Goal: Task Accomplishment & Management: Use online tool/utility

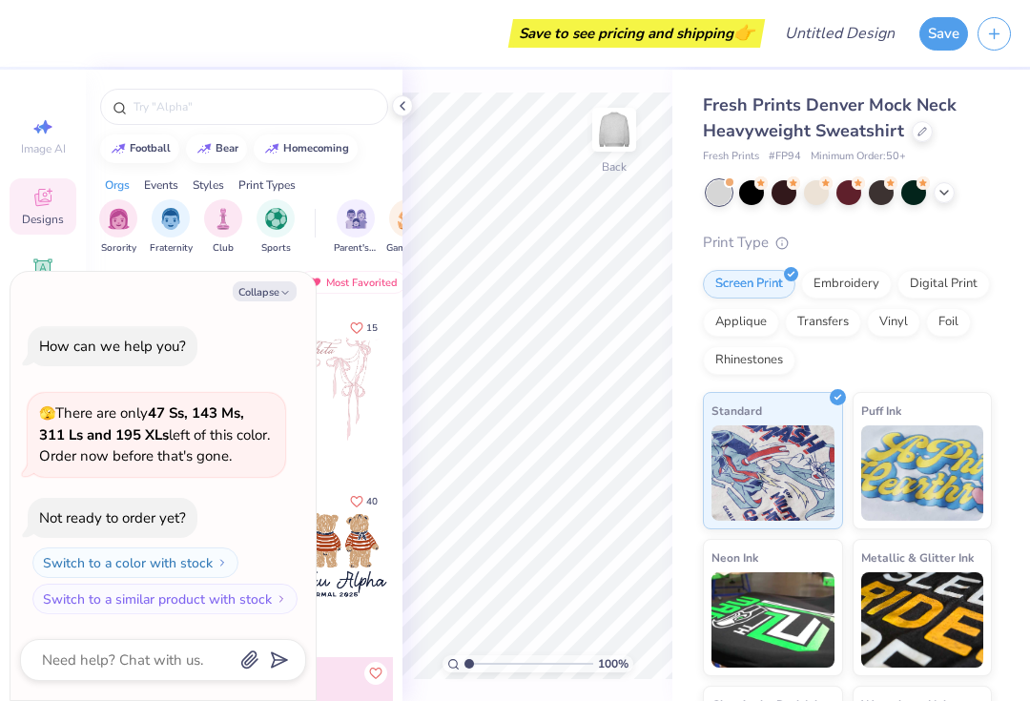
click at [345, 399] on div at bounding box center [323, 380] width 141 height 141
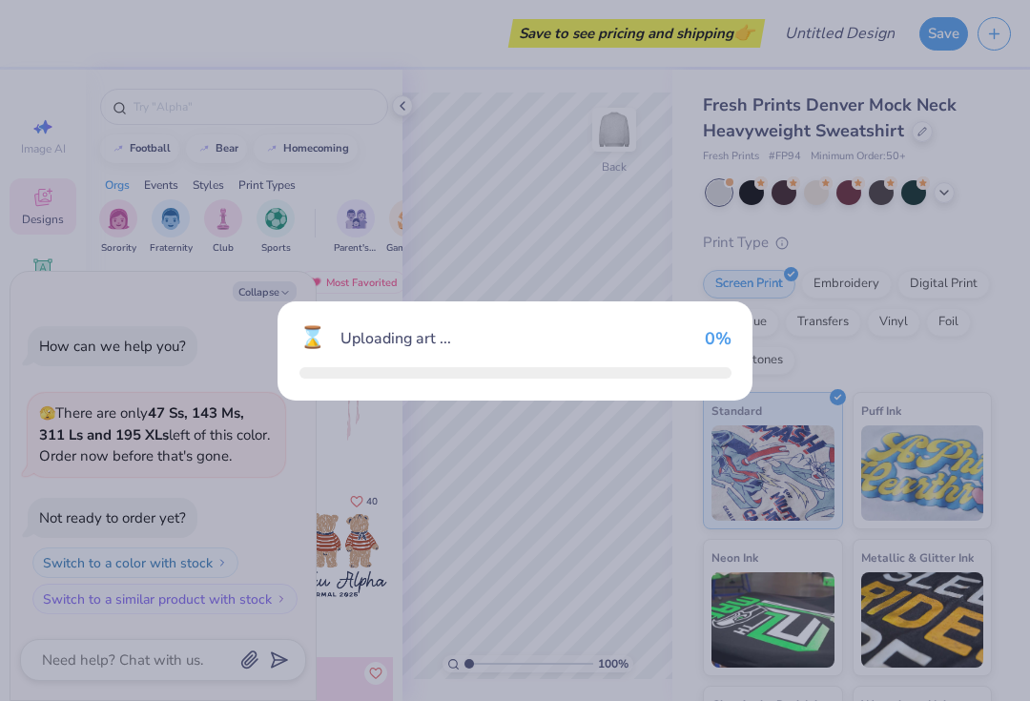
click at [261, 292] on div "⌛ Uploading art ... 0 %" at bounding box center [515, 350] width 1030 height 701
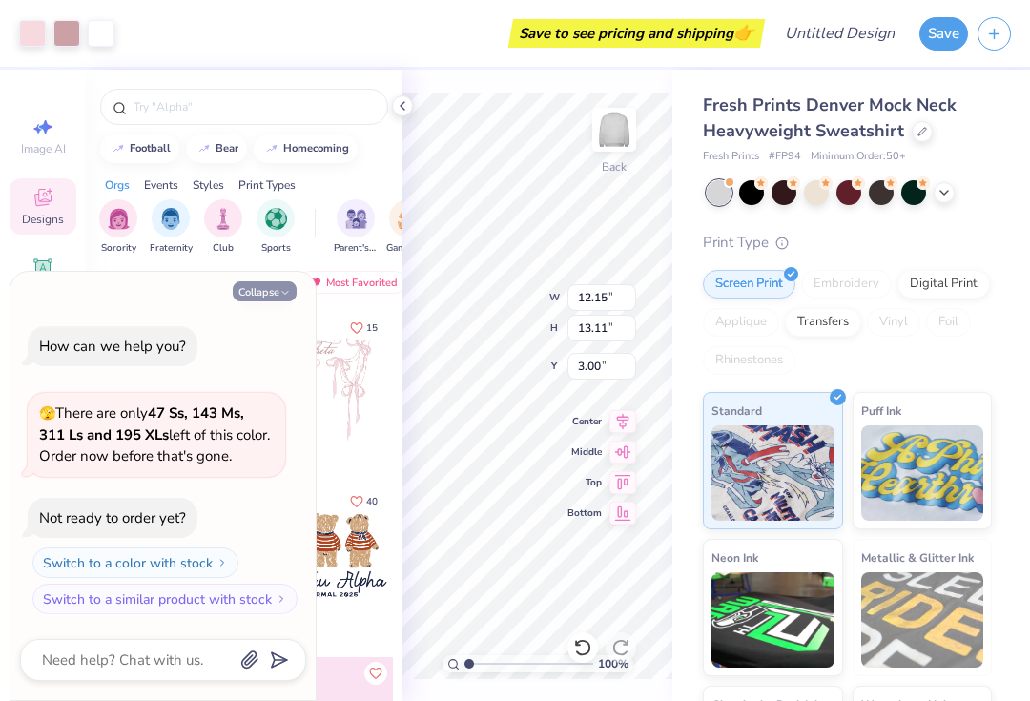
click at [258, 296] on button "Collapse" at bounding box center [265, 291] width 64 height 20
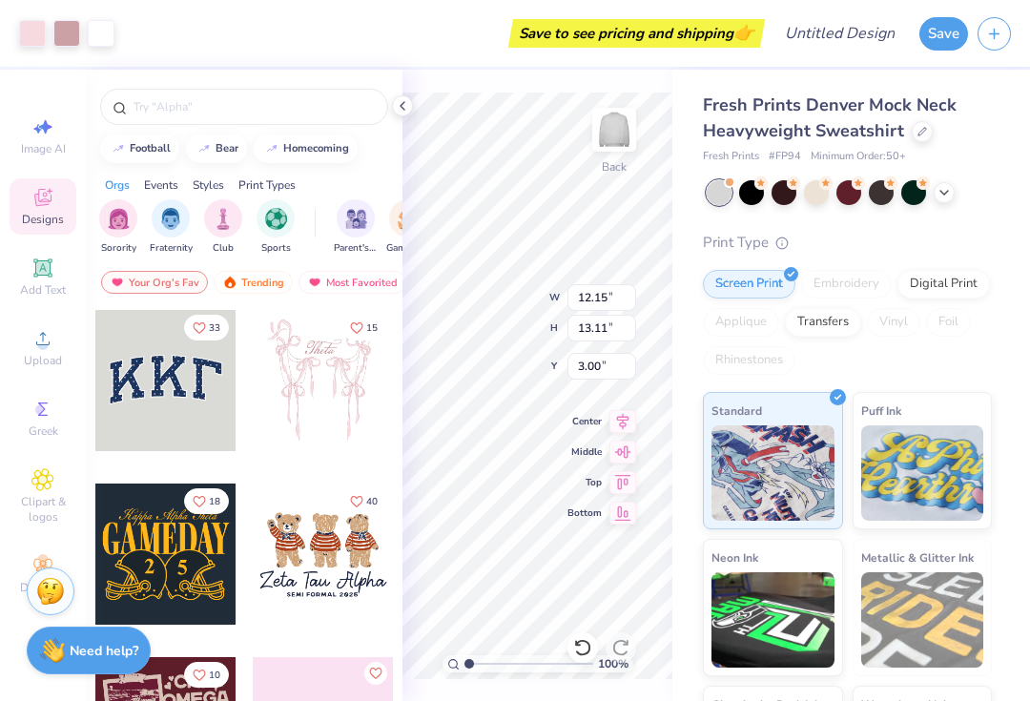
type textarea "x"
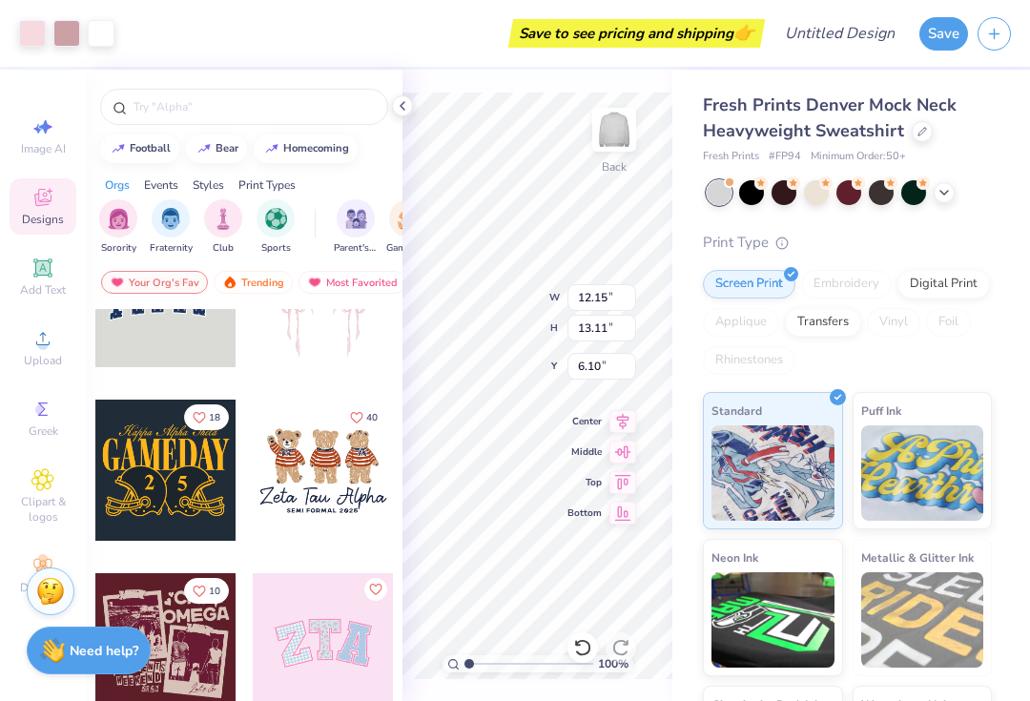
scroll to position [154, 0]
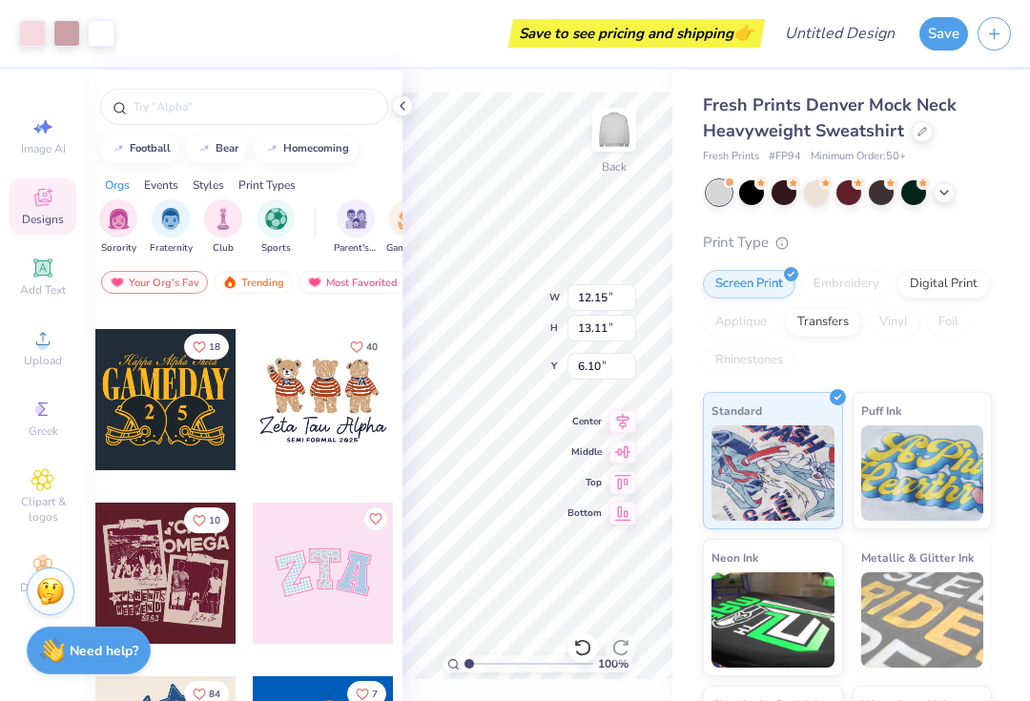
type input "2.07"
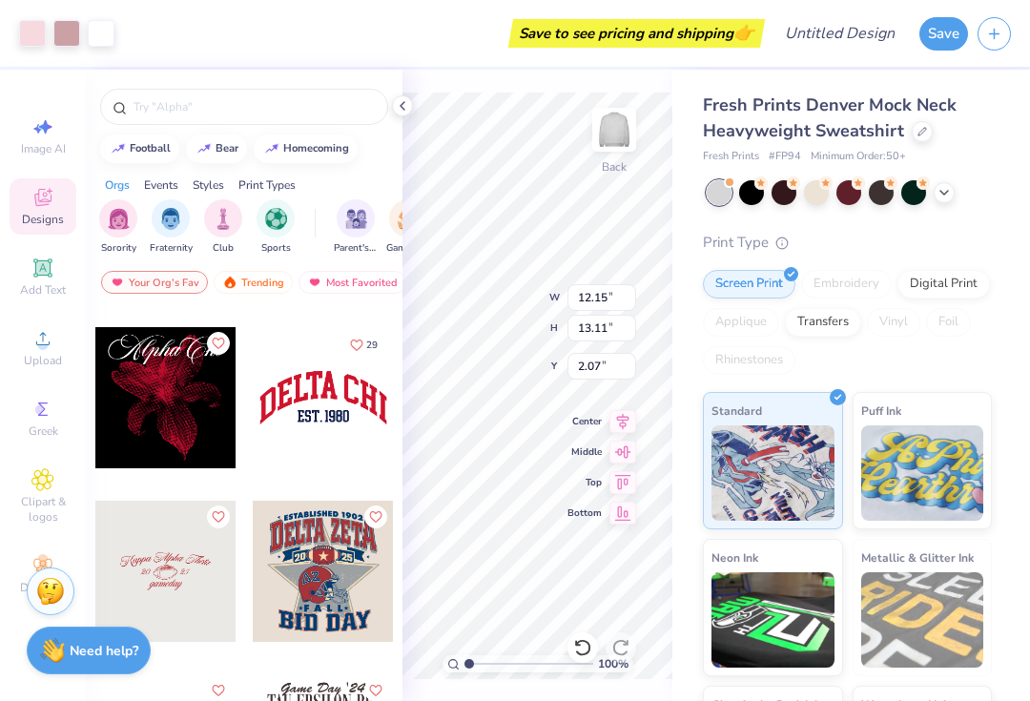
scroll to position [1904, 0]
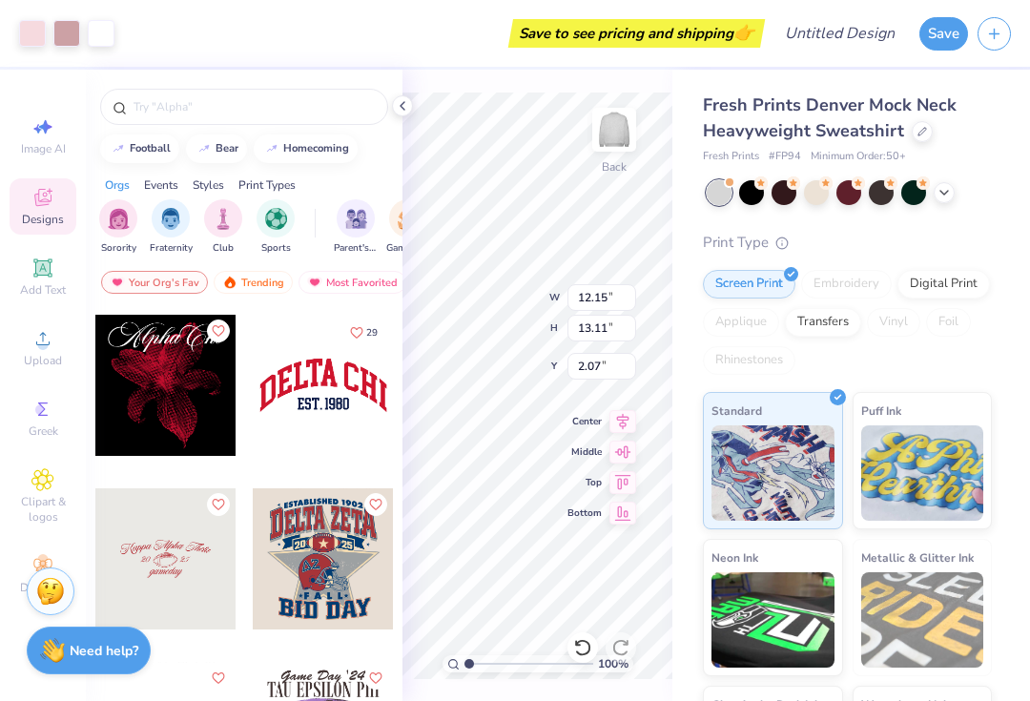
click at [299, 416] on div at bounding box center [323, 385] width 141 height 141
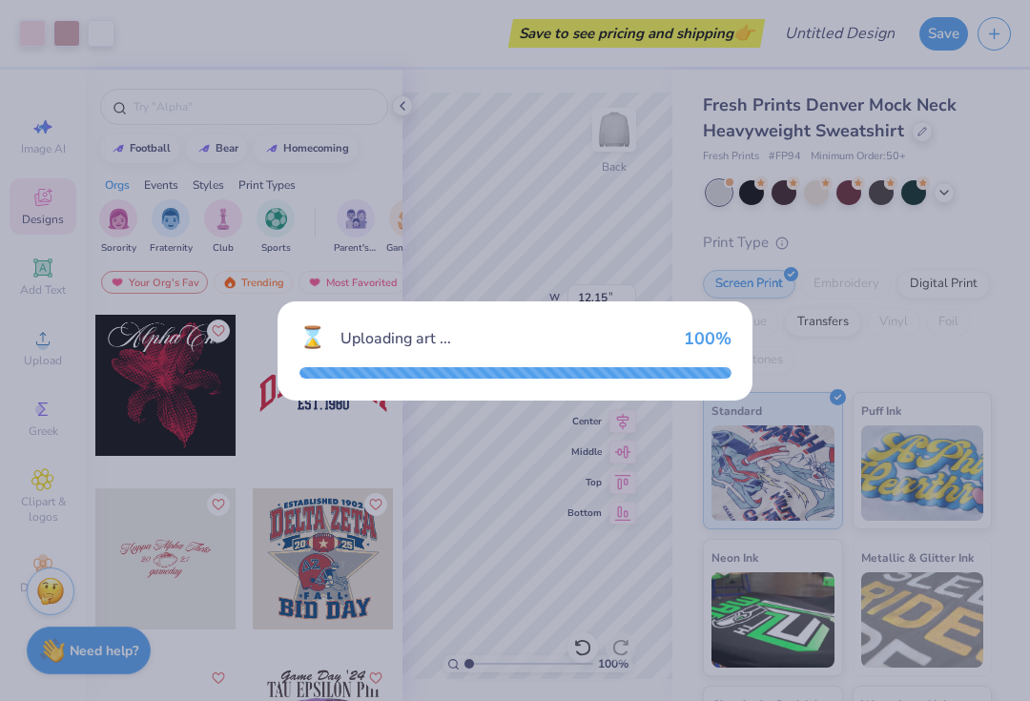
type input "9.43"
type input "4.00"
type input "3.00"
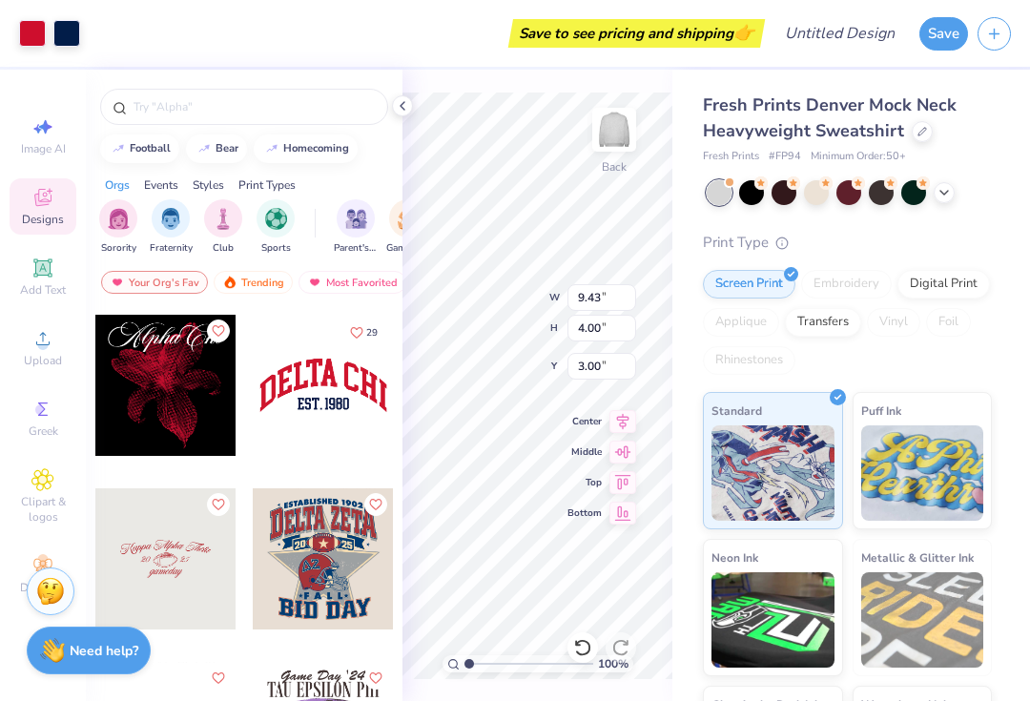
type input "12.15"
type input "13.11"
type input "2.07"
type input "9.43"
type input "4.00"
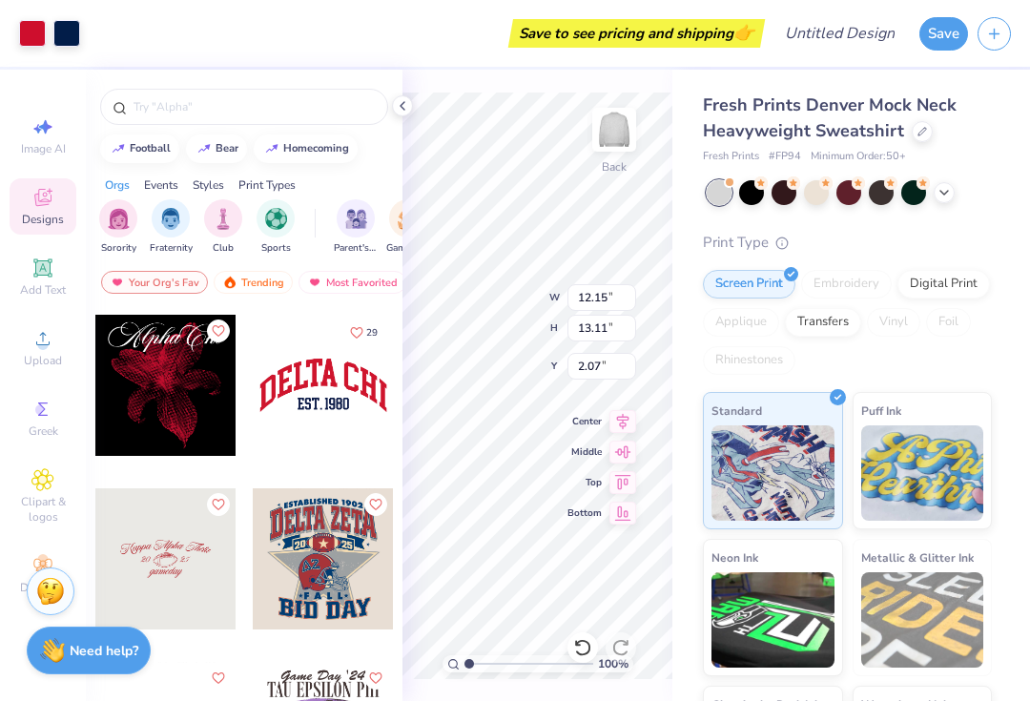
type input "3.00"
type input "12.15"
type input "13.11"
type input "2.07"
click at [33, 33] on div at bounding box center [32, 31] width 27 height 27
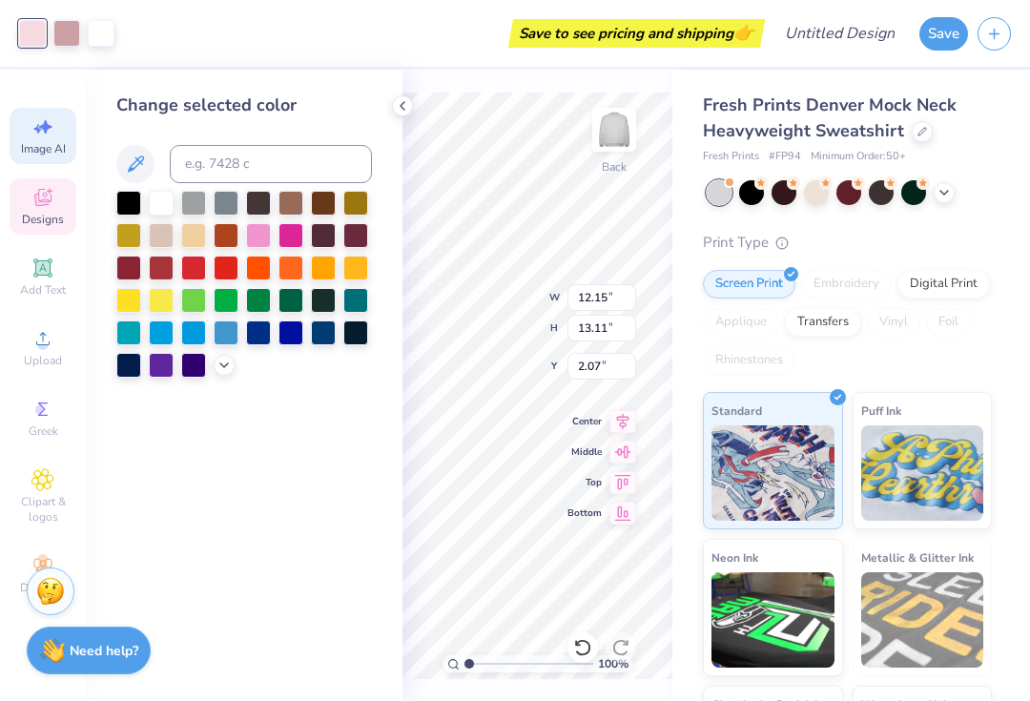
click at [29, 164] on div "Image AI" at bounding box center [43, 136] width 67 height 56
select select "4"
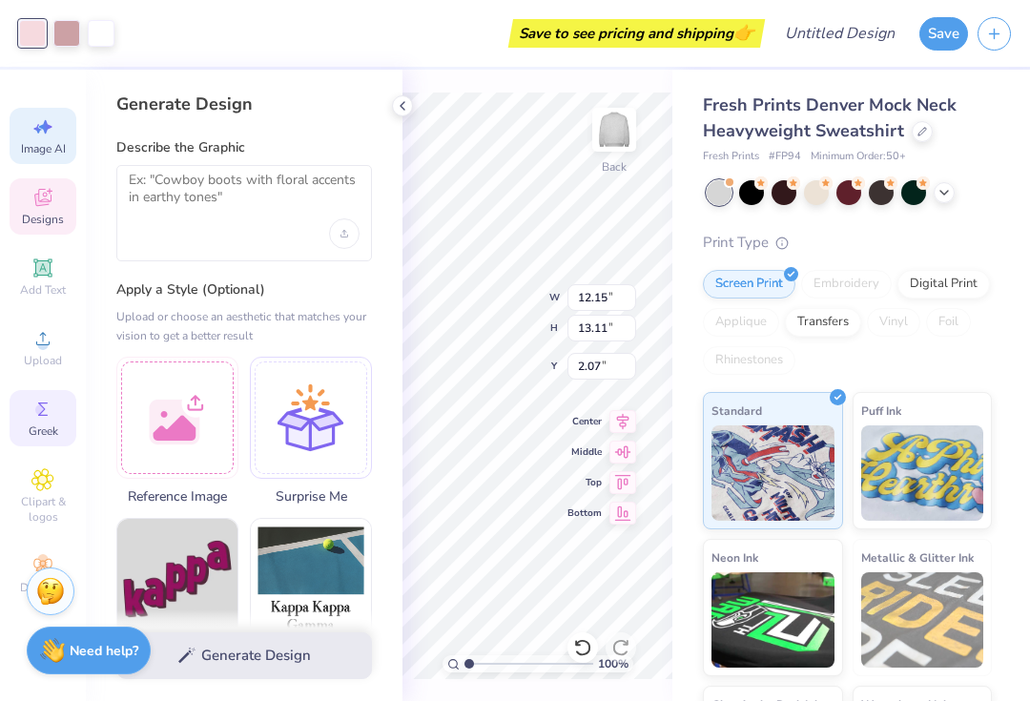
click at [31, 425] on div "Greek" at bounding box center [43, 418] width 67 height 56
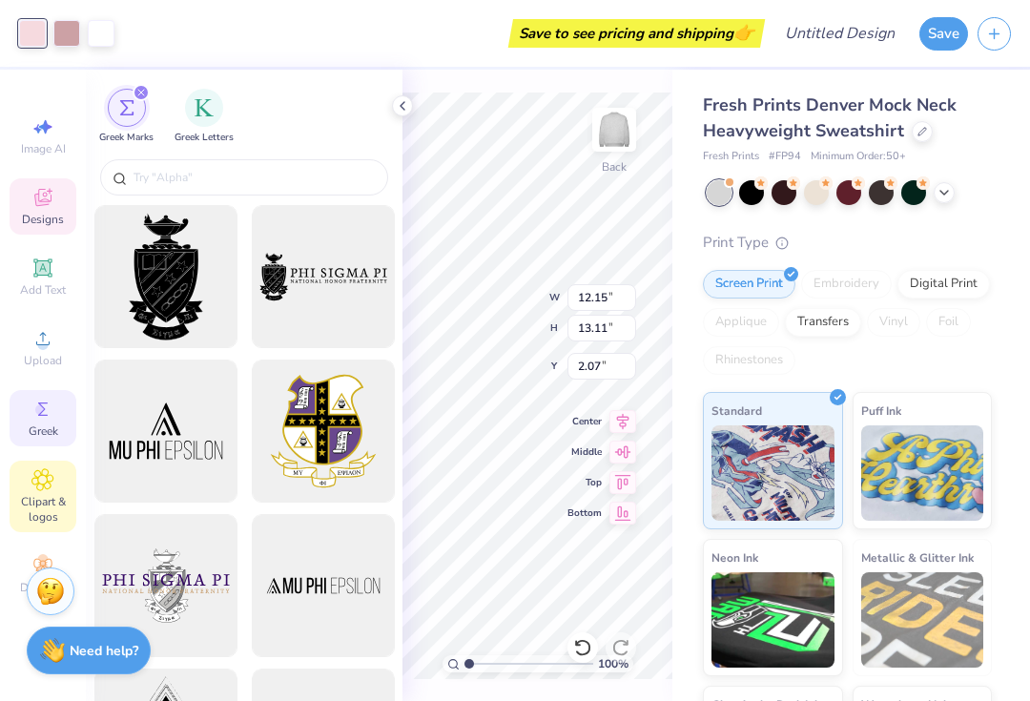
click at [31, 510] on span "Clipart & logos" at bounding box center [43, 509] width 67 height 31
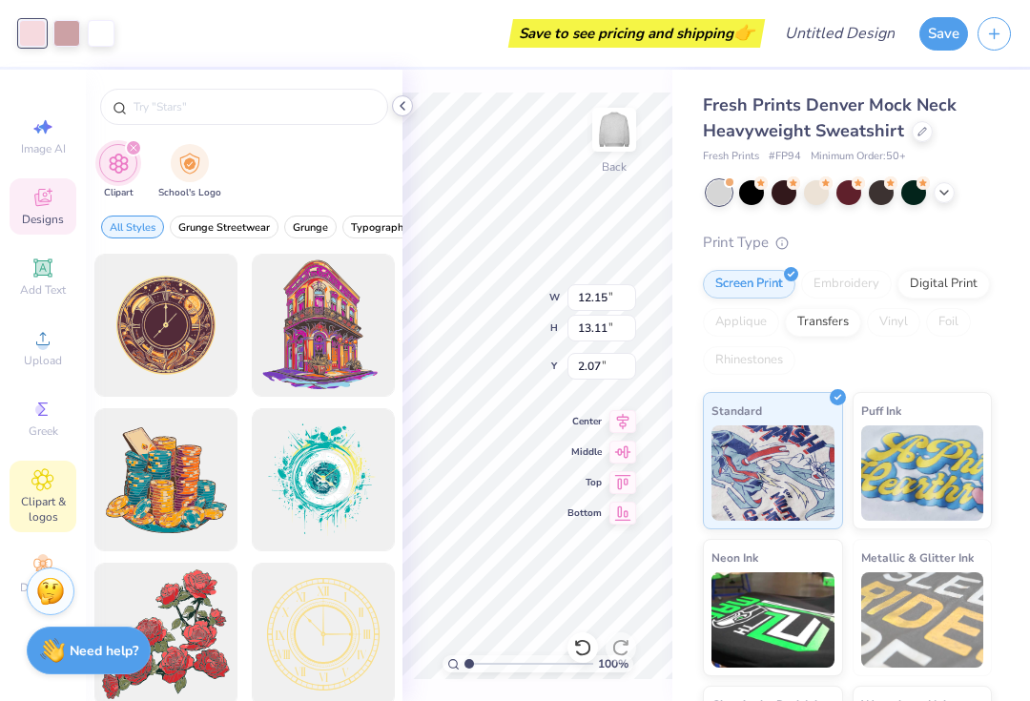
click at [407, 114] on div at bounding box center [402, 105] width 21 height 21
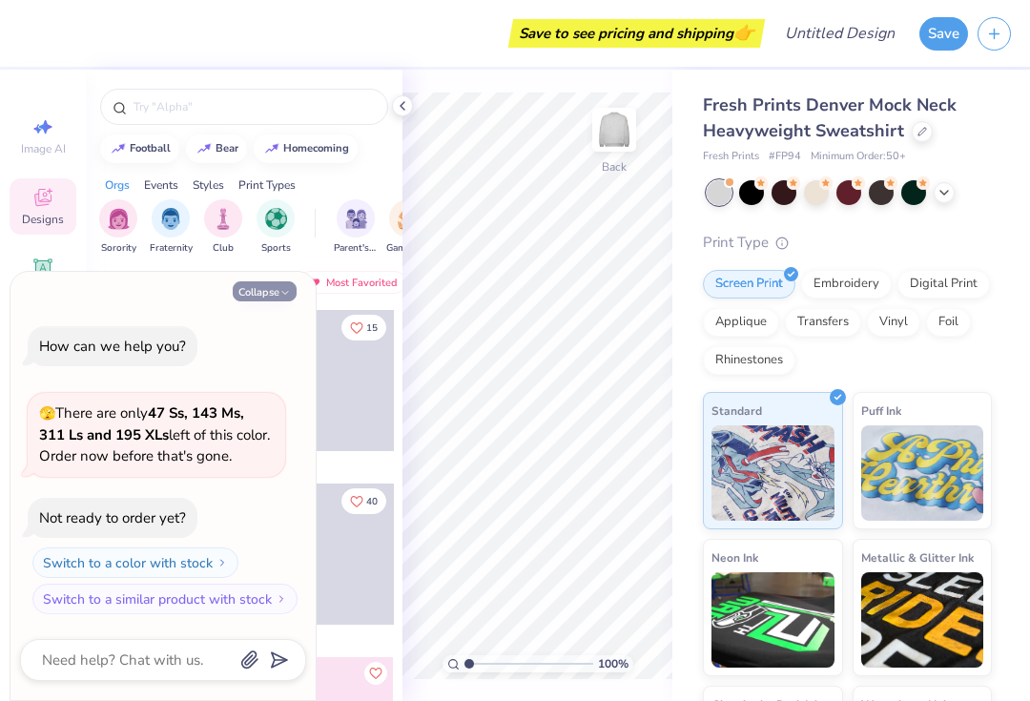
click at [252, 291] on button "Collapse" at bounding box center [265, 291] width 64 height 20
type textarea "x"
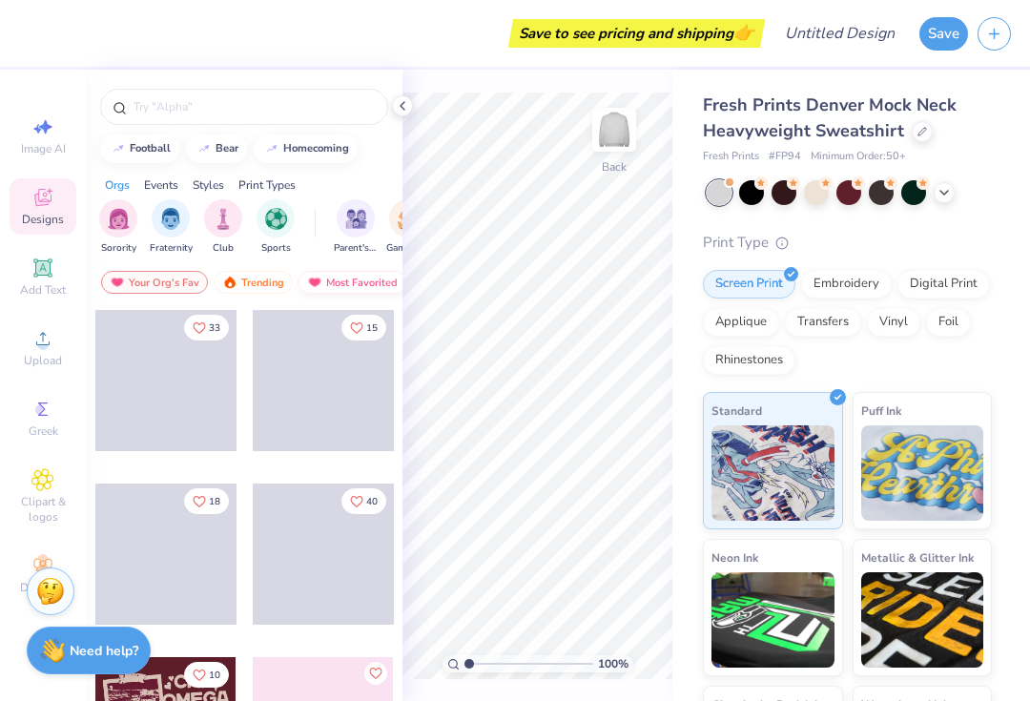
click at [317, 279] on img at bounding box center [314, 282] width 15 height 13
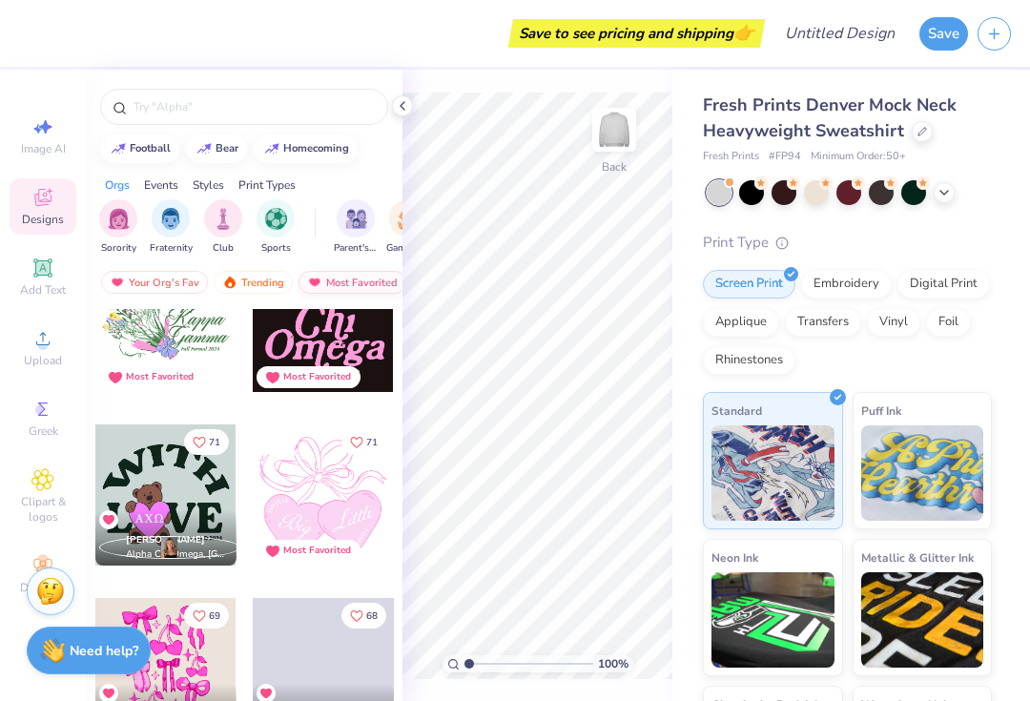
scroll to position [4225, 0]
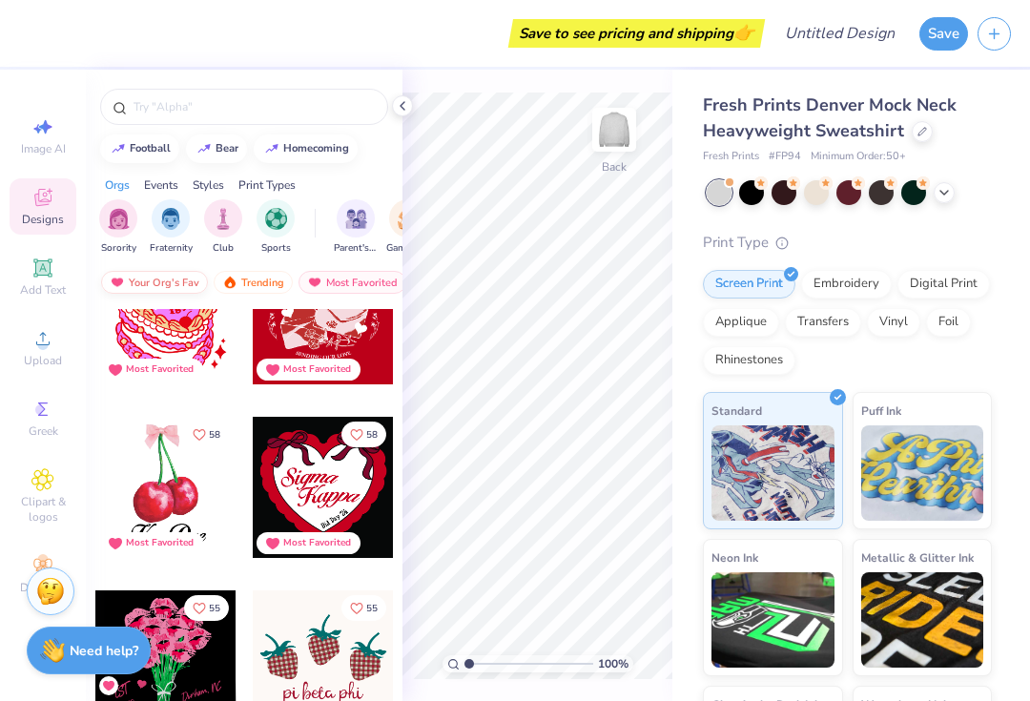
click at [150, 288] on div "Your Org's Fav" at bounding box center [154, 282] width 107 height 23
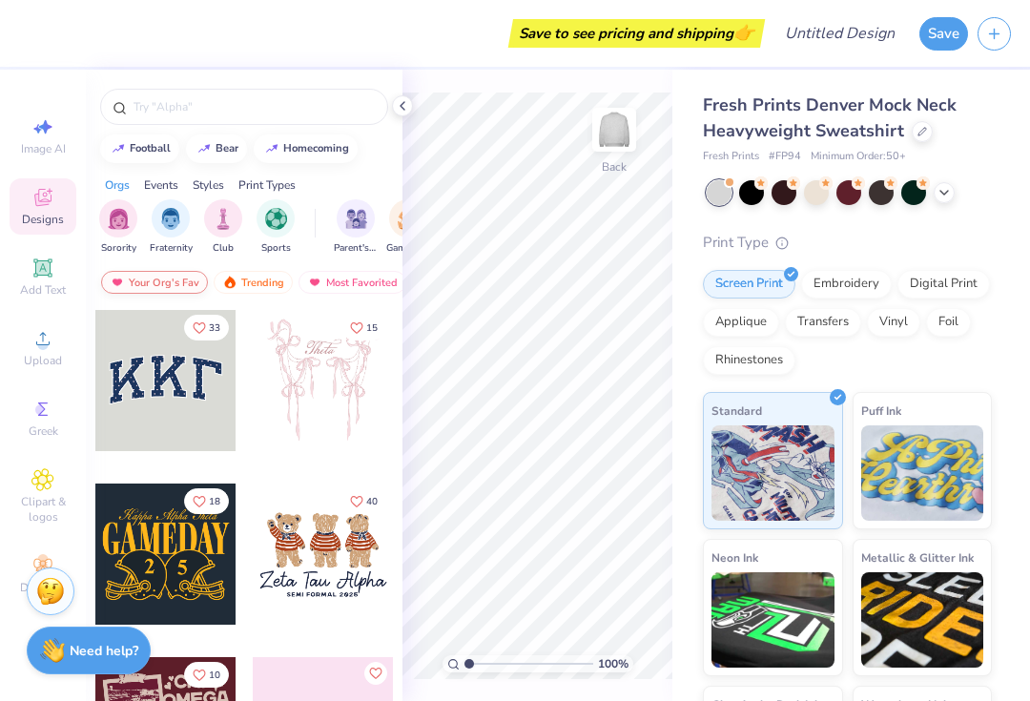
scroll to position [0, 0]
click at [235, 288] on img at bounding box center [229, 282] width 15 height 13
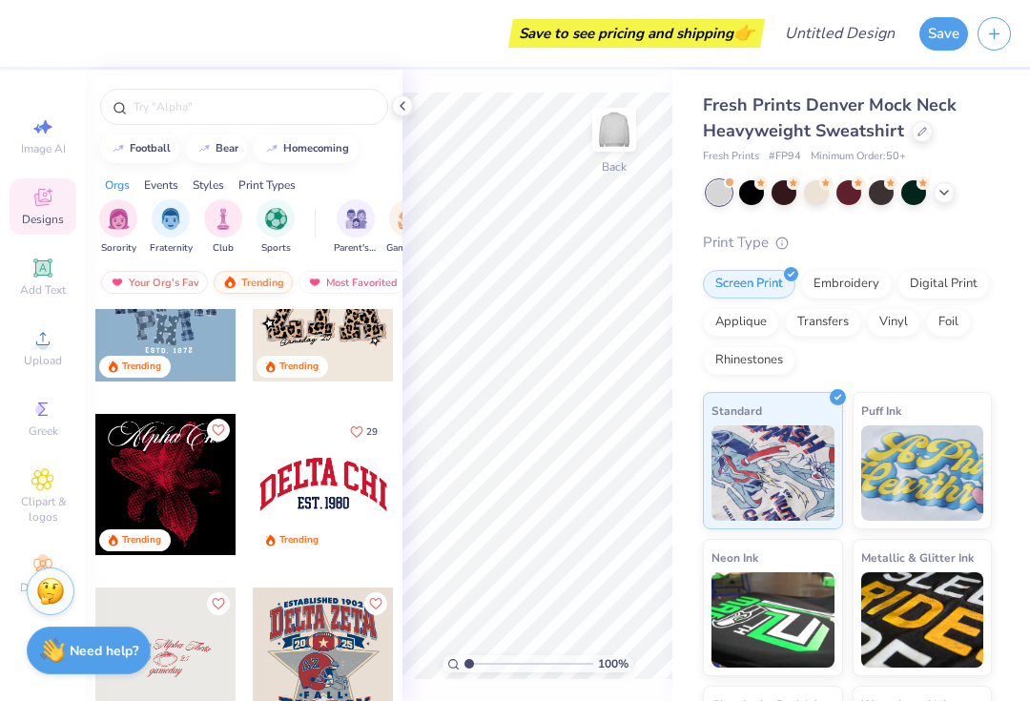
scroll to position [1810, 0]
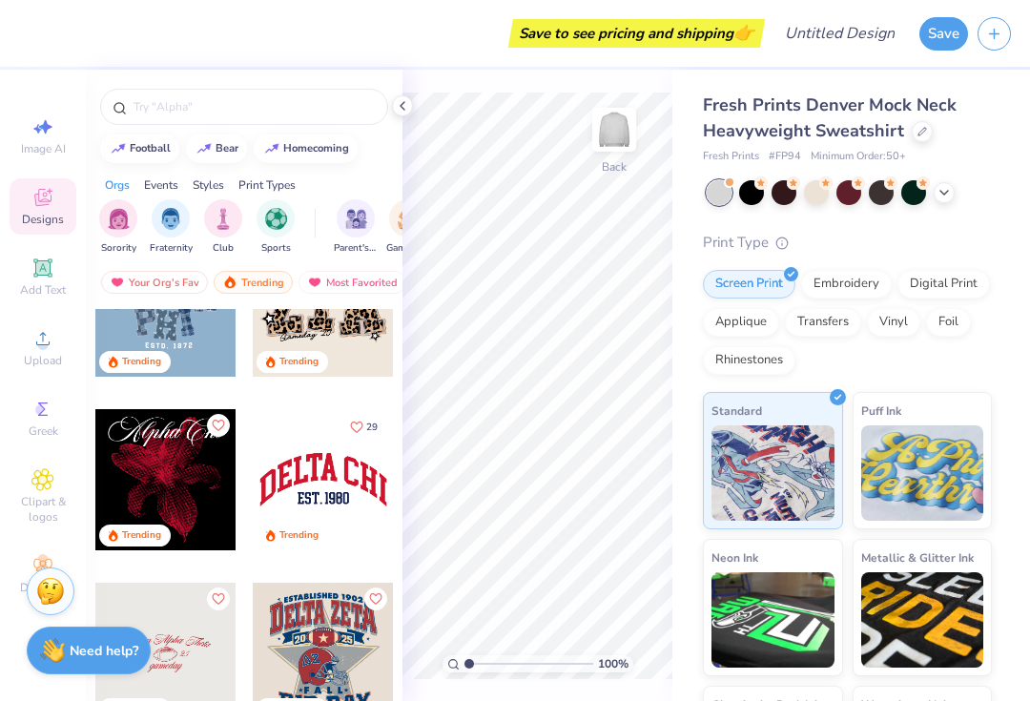
click at [333, 492] on div at bounding box center [323, 479] width 141 height 141
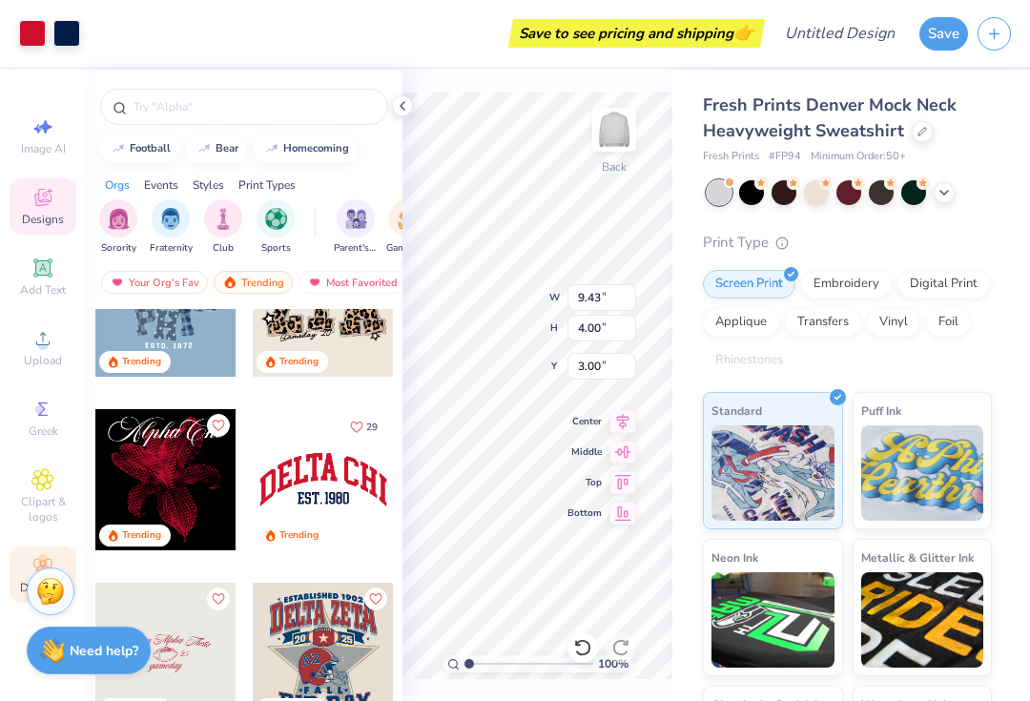
click at [10, 603] on div "Decorate" at bounding box center [43, 574] width 67 height 56
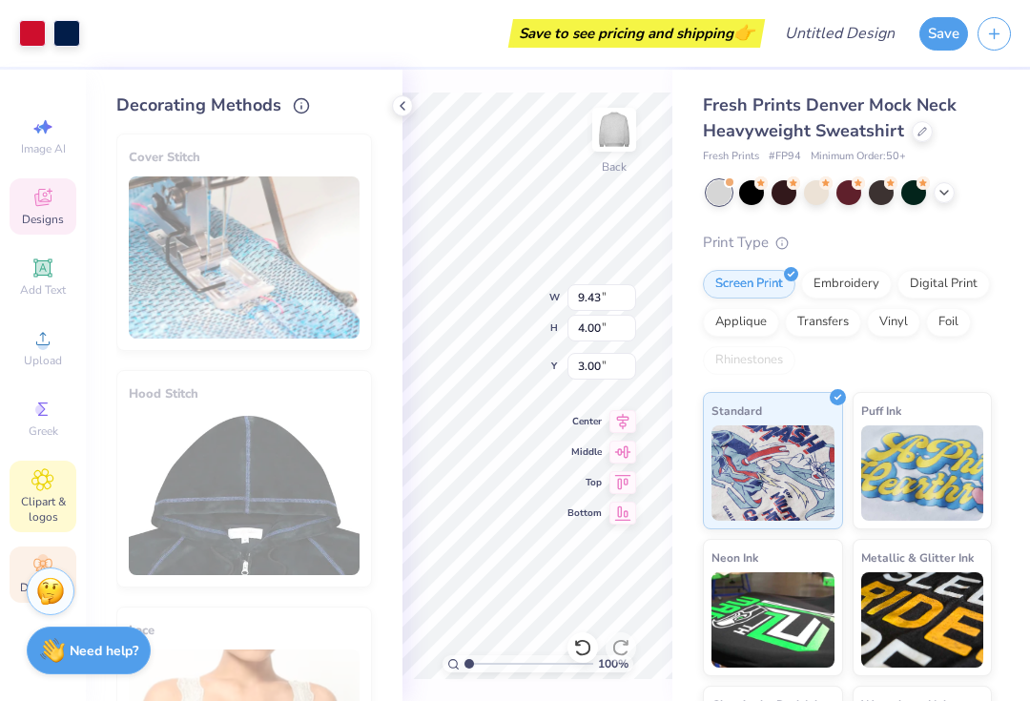
click at [45, 511] on span "Clipart & logos" at bounding box center [43, 509] width 67 height 31
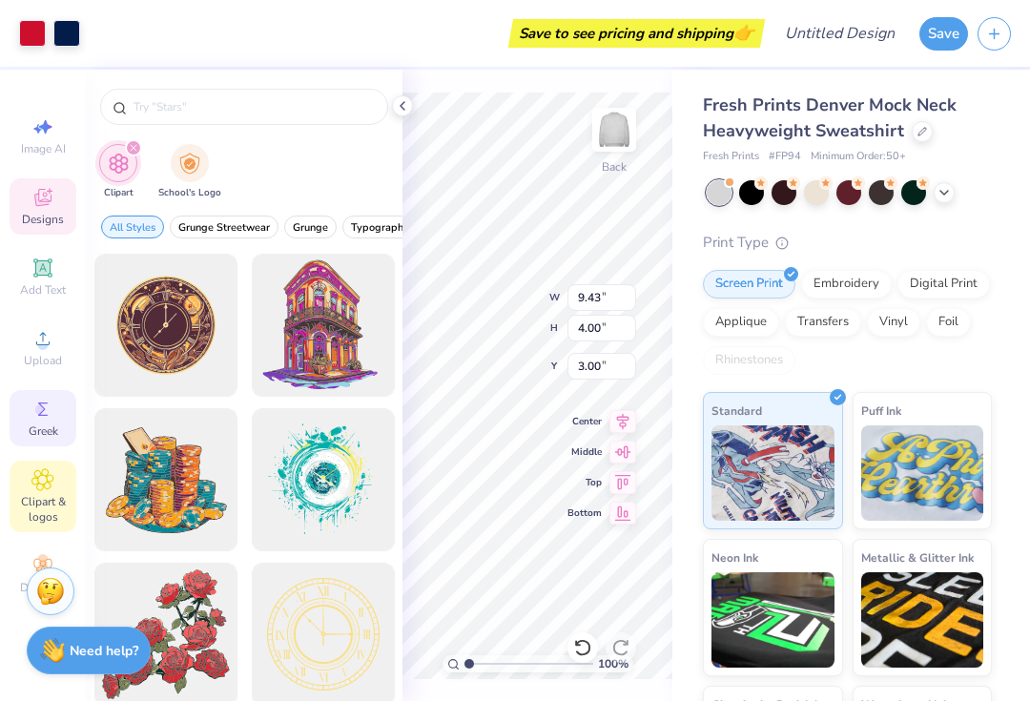
click at [36, 420] on icon at bounding box center [42, 409] width 23 height 23
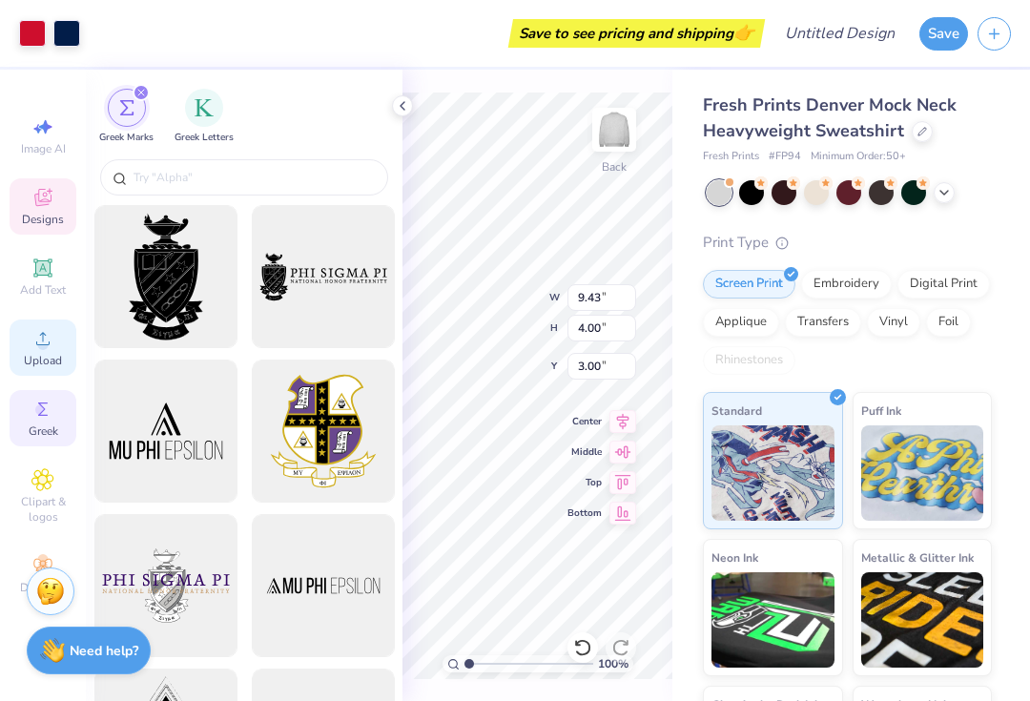
click at [51, 358] on div "Upload" at bounding box center [43, 347] width 67 height 56
click at [585, 332] on input "4.00" at bounding box center [601, 328] width 69 height 27
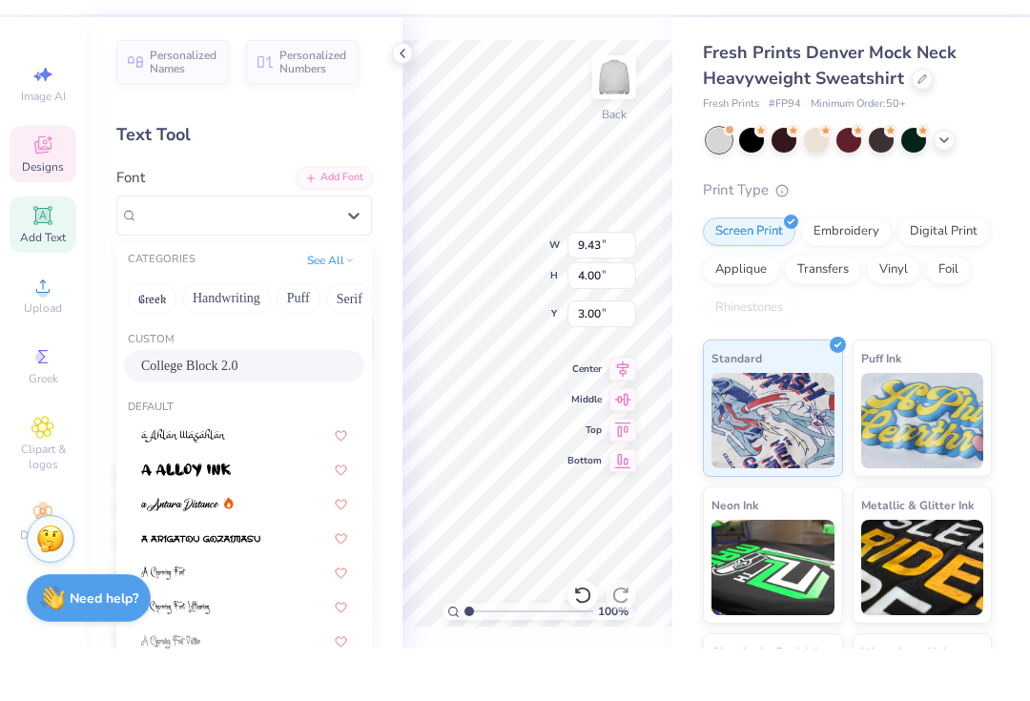
click at [297, 408] on div "College Block 2.0" at bounding box center [244, 418] width 206 height 20
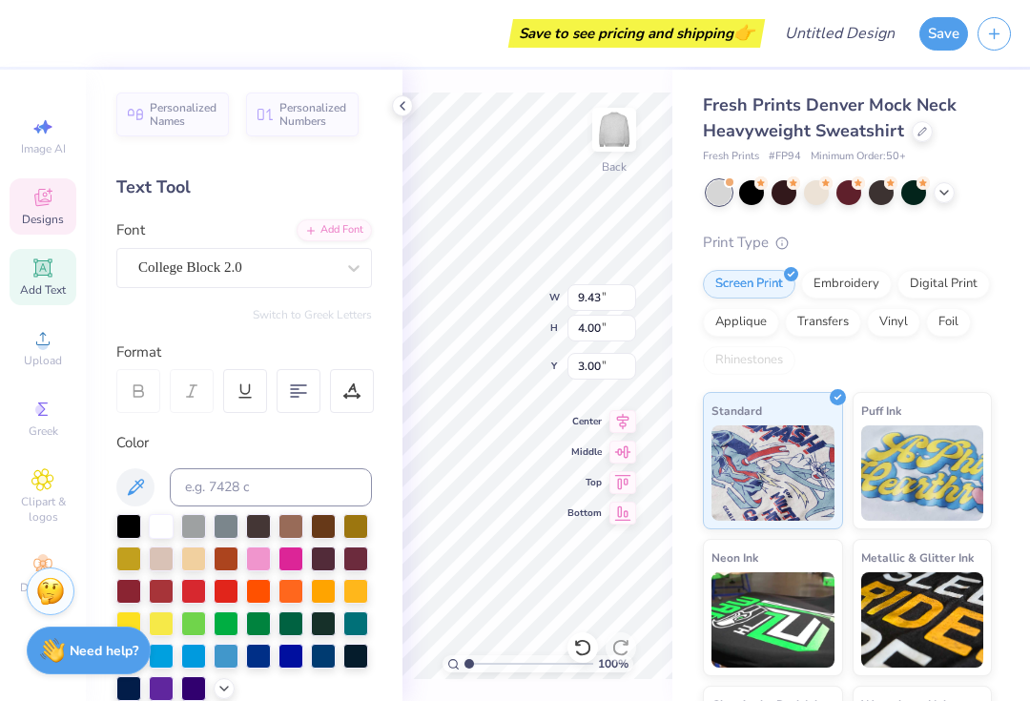
scroll to position [0, 0]
click at [194, 116] on span "Personalized Names" at bounding box center [184, 111] width 68 height 27
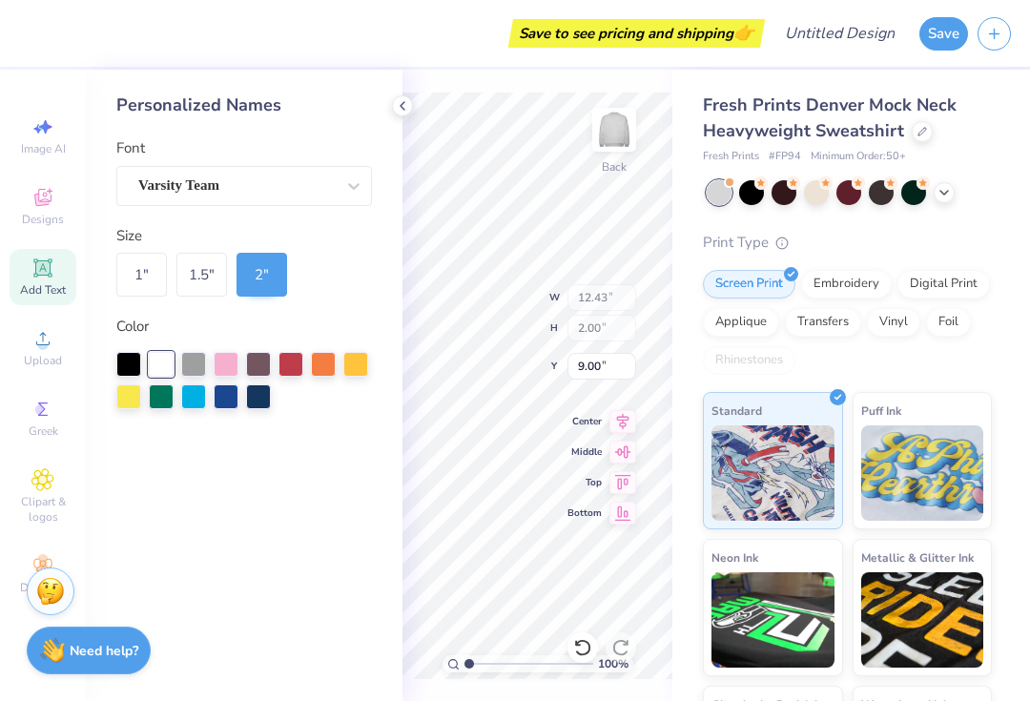
type input "12.43"
type input "2.00"
type input "12.41"
click at [42, 285] on div "Add Text" at bounding box center [43, 277] width 67 height 56
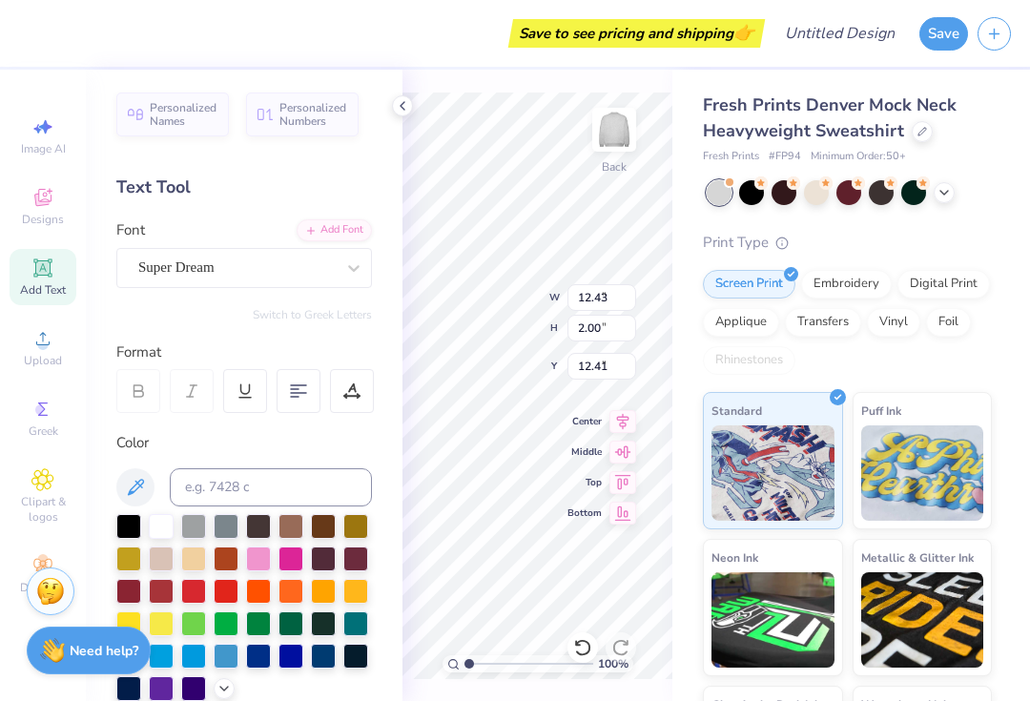
type input "5.84"
type input "1.69"
type input "9.15"
click at [403, 103] on polyline at bounding box center [402, 106] width 4 height 8
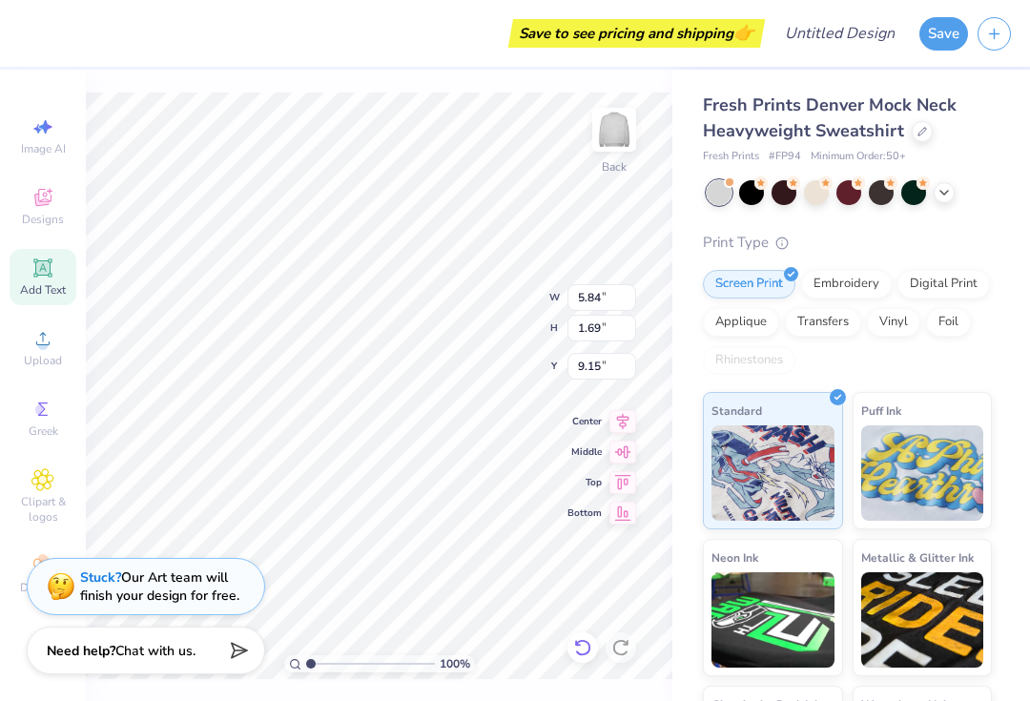
click at [583, 640] on icon at bounding box center [582, 647] width 19 height 19
click at [580, 645] on icon at bounding box center [578, 643] width 4 height 4
click at [581, 649] on icon at bounding box center [582, 647] width 19 height 19
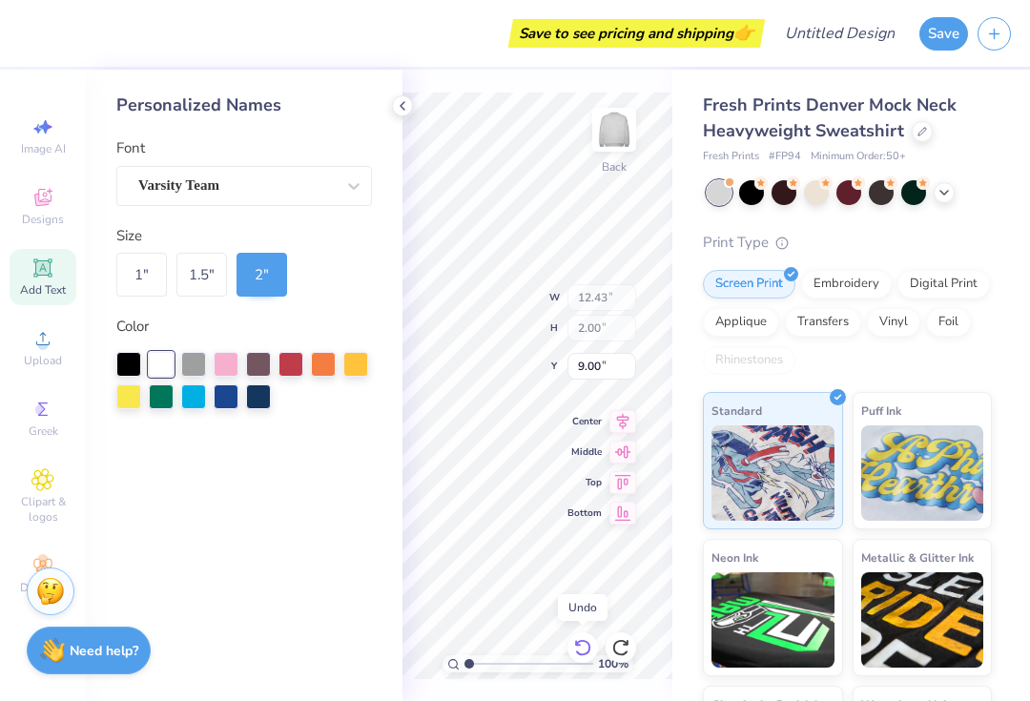
click at [583, 644] on icon at bounding box center [582, 647] width 19 height 19
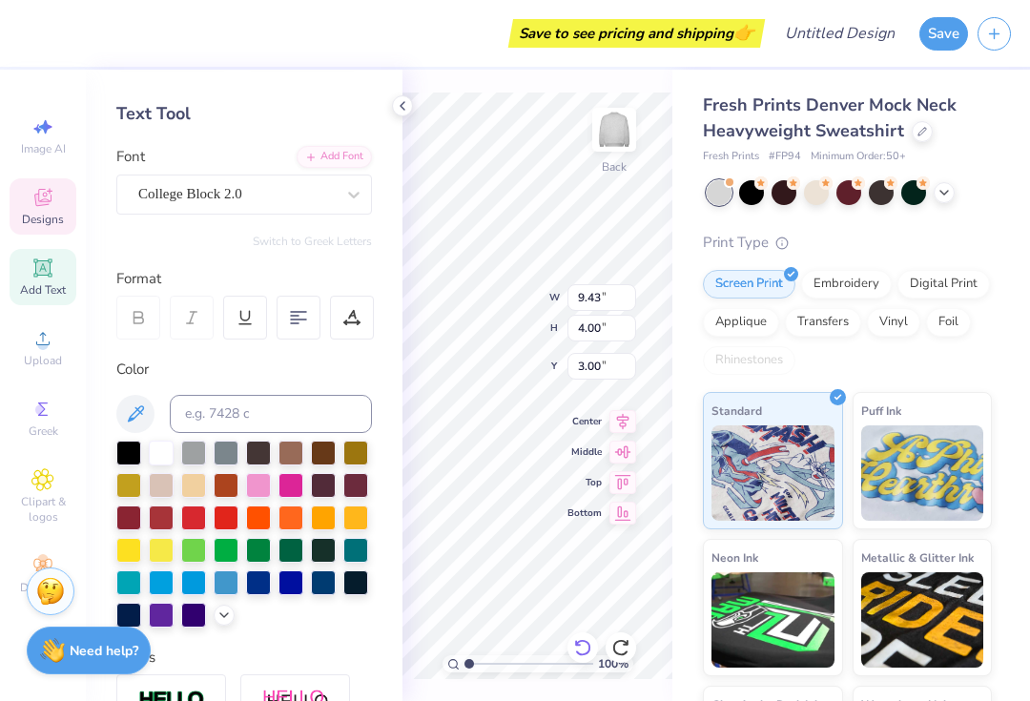
scroll to position [74, 0]
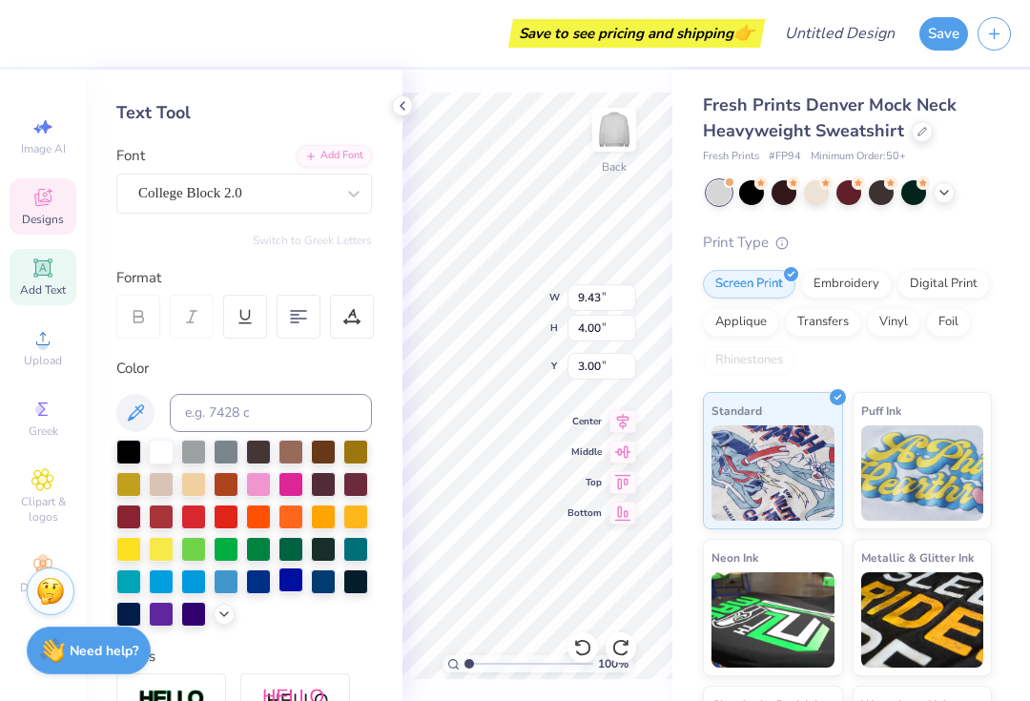
click at [288, 584] on div at bounding box center [290, 579] width 25 height 25
click at [291, 583] on div at bounding box center [290, 579] width 25 height 25
click at [255, 583] on div at bounding box center [258, 579] width 25 height 25
click at [225, 583] on div at bounding box center [226, 579] width 25 height 25
click at [253, 586] on div at bounding box center [258, 579] width 25 height 25
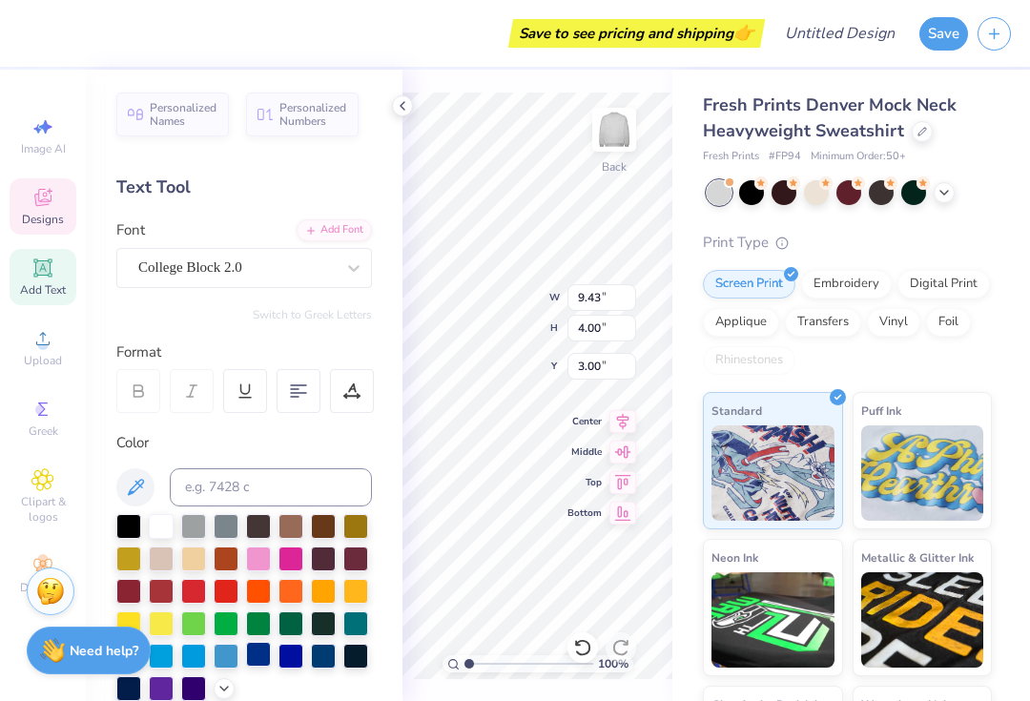
scroll to position [1, 1]
type textarea "M"
type textarea "seniors"
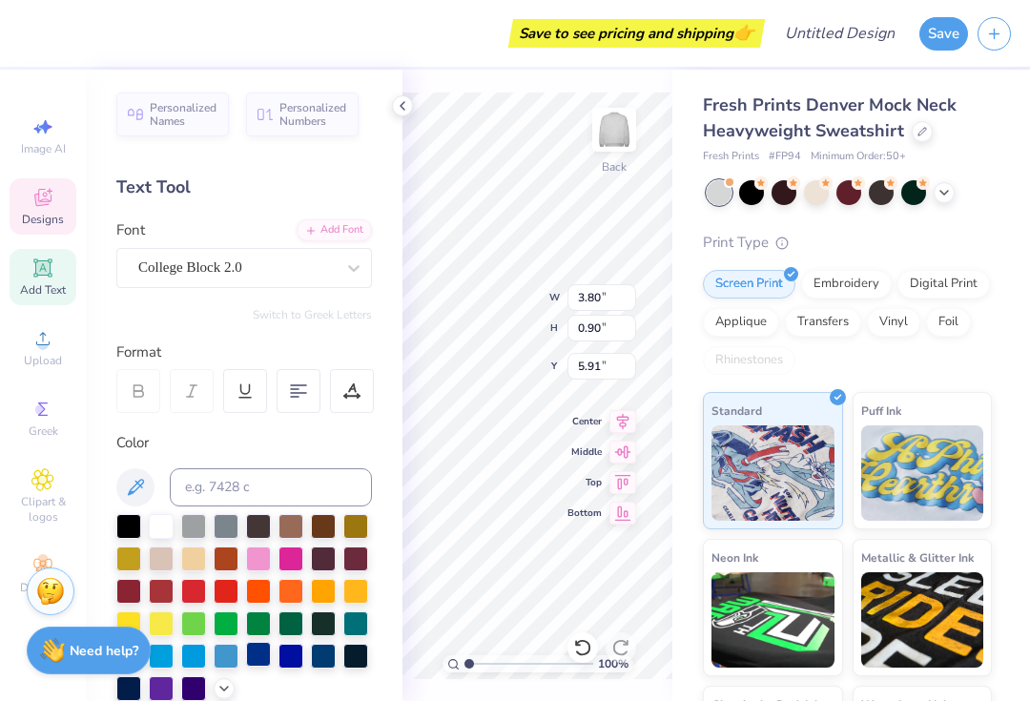
type textarea "e"
type textarea "2026"
type input "11.11"
type input "4.78"
type input "3.00"
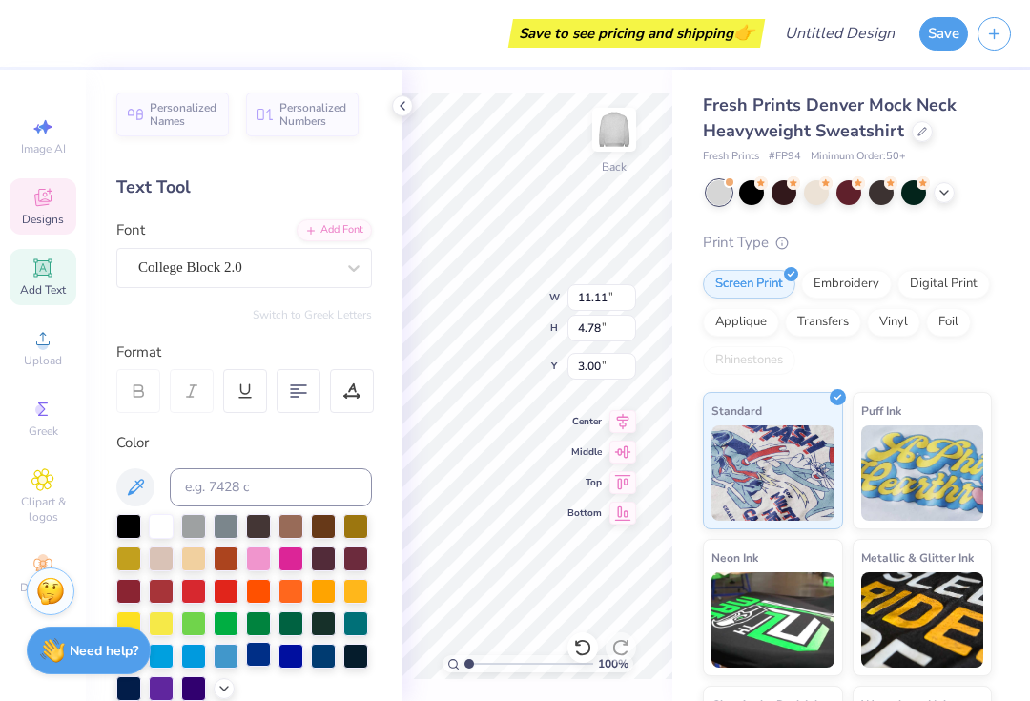
type input "1.96"
type input "0.90"
type input "6.87"
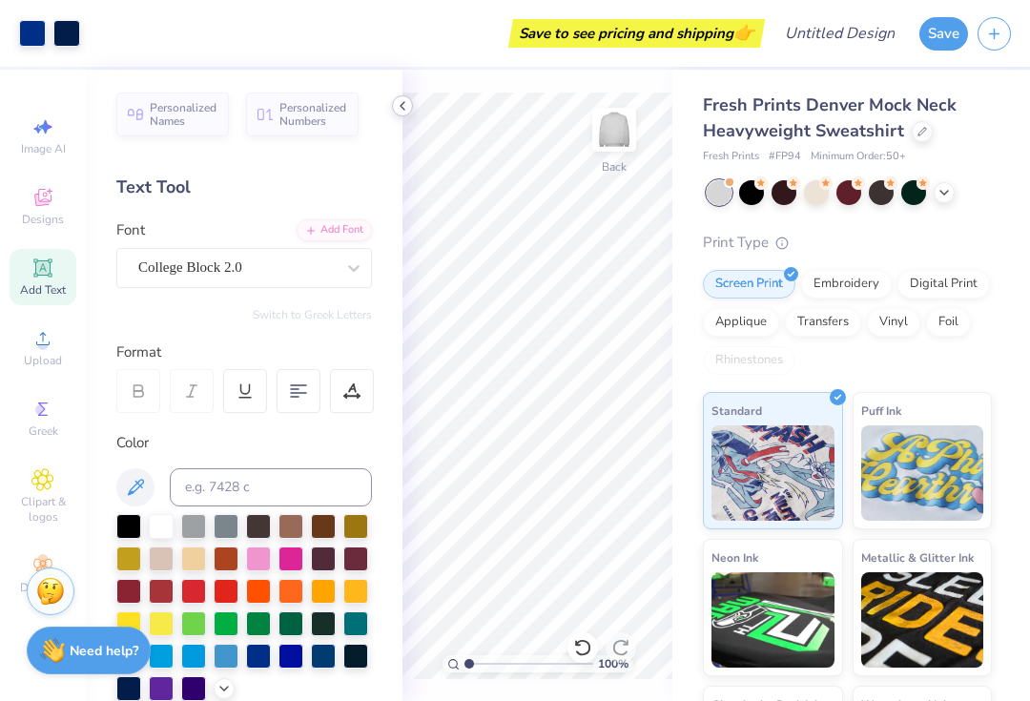
click at [403, 112] on icon at bounding box center [402, 105] width 15 height 15
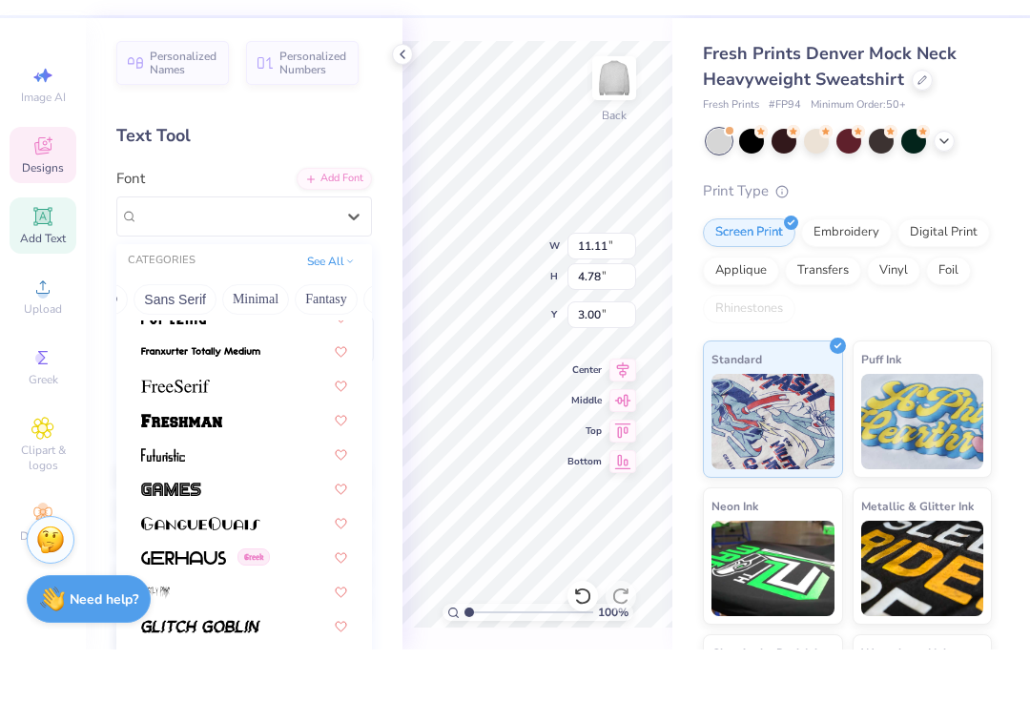
scroll to position [4502, 0]
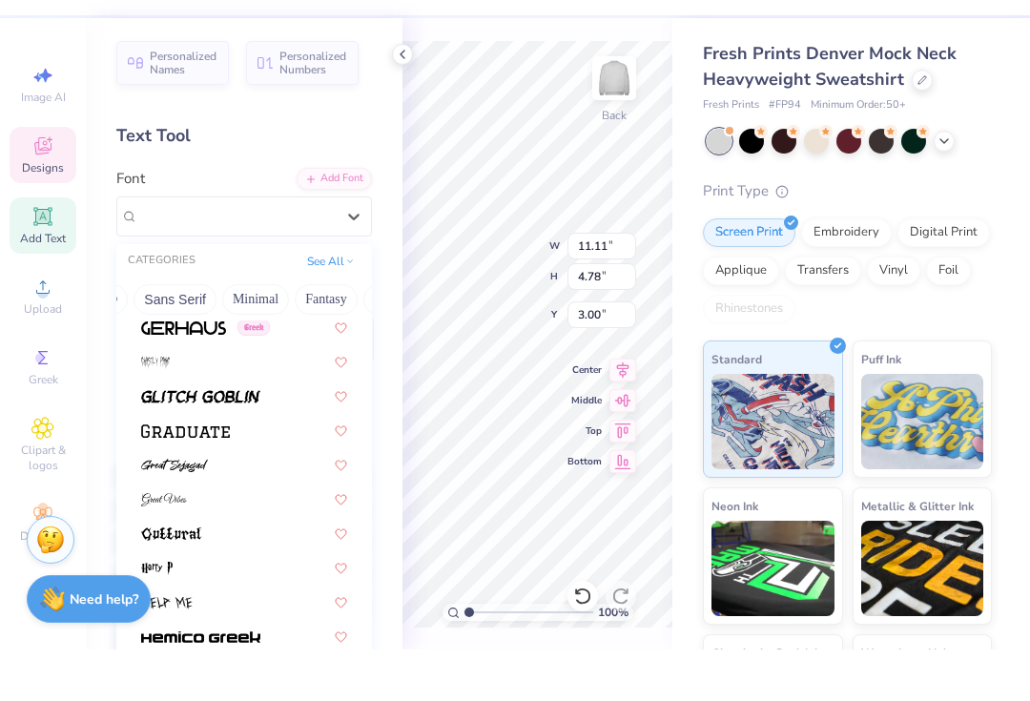
click at [331, 121] on div "Personalized Names Personalized Numbers Text Tool Add Font Font option College …" at bounding box center [244, 385] width 317 height 631
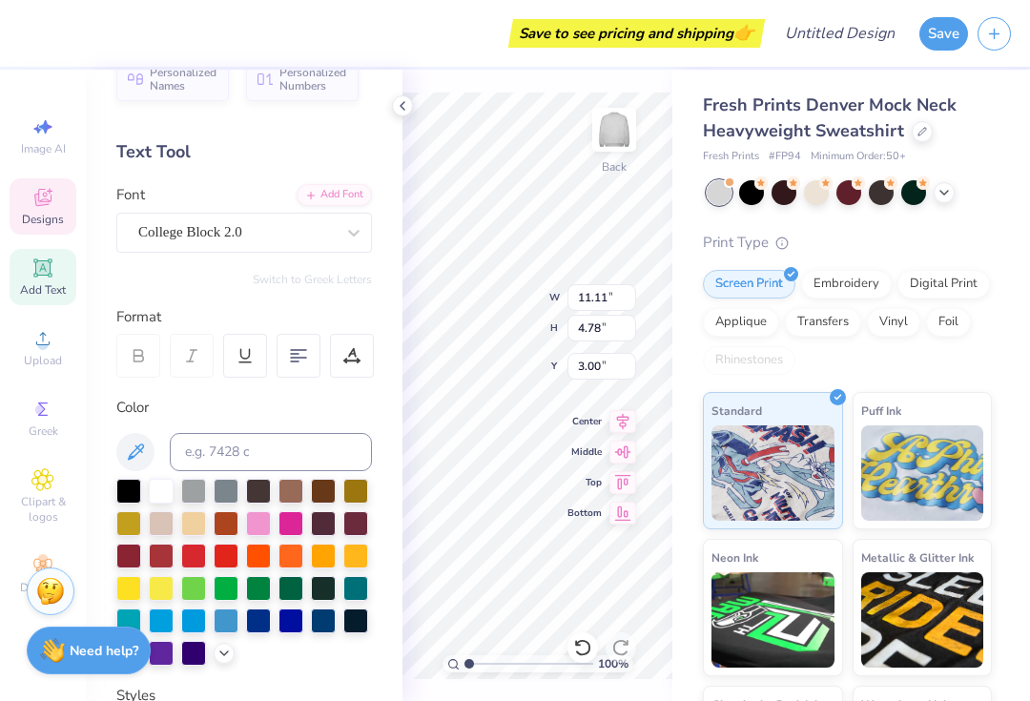
scroll to position [33, 0]
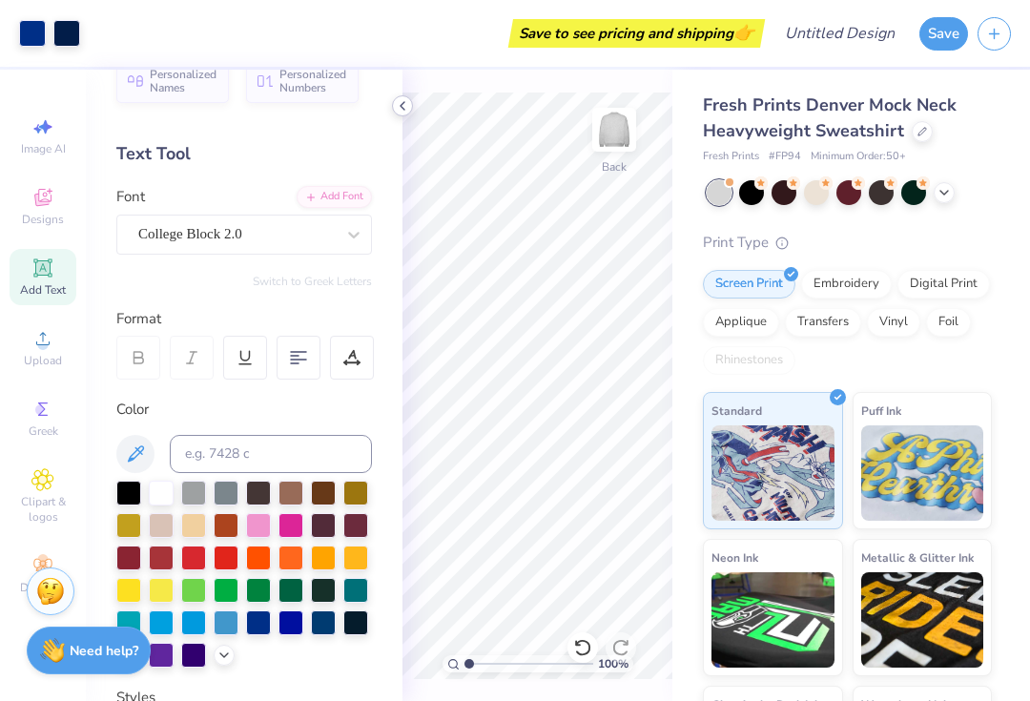
click at [408, 105] on icon at bounding box center [402, 105] width 15 height 15
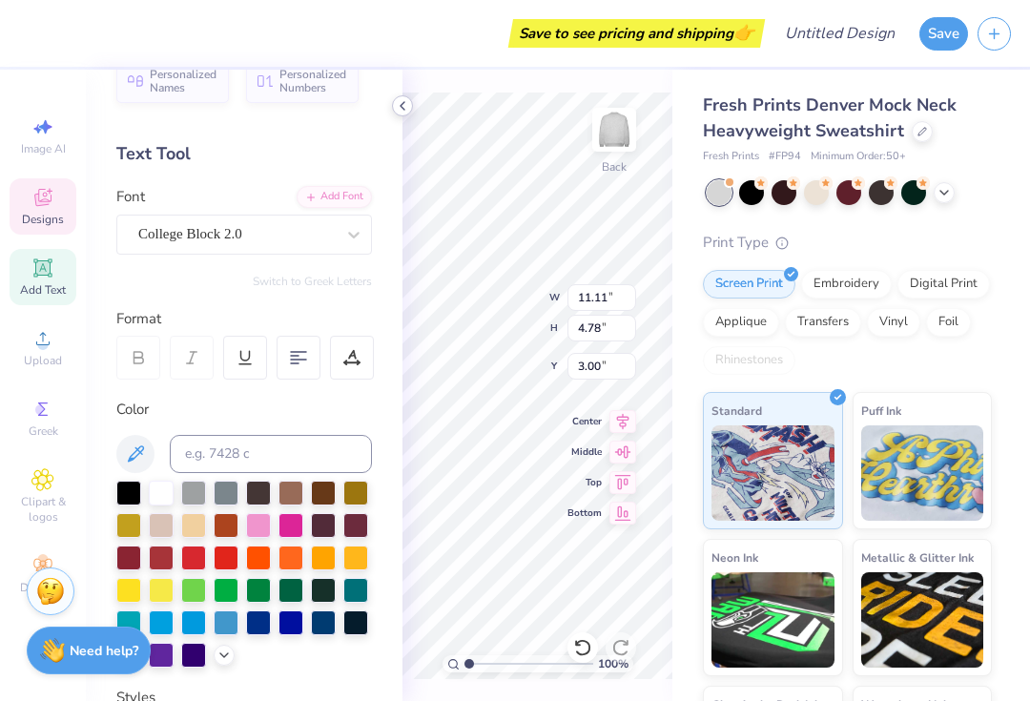
click at [402, 108] on polyline at bounding box center [402, 106] width 4 height 8
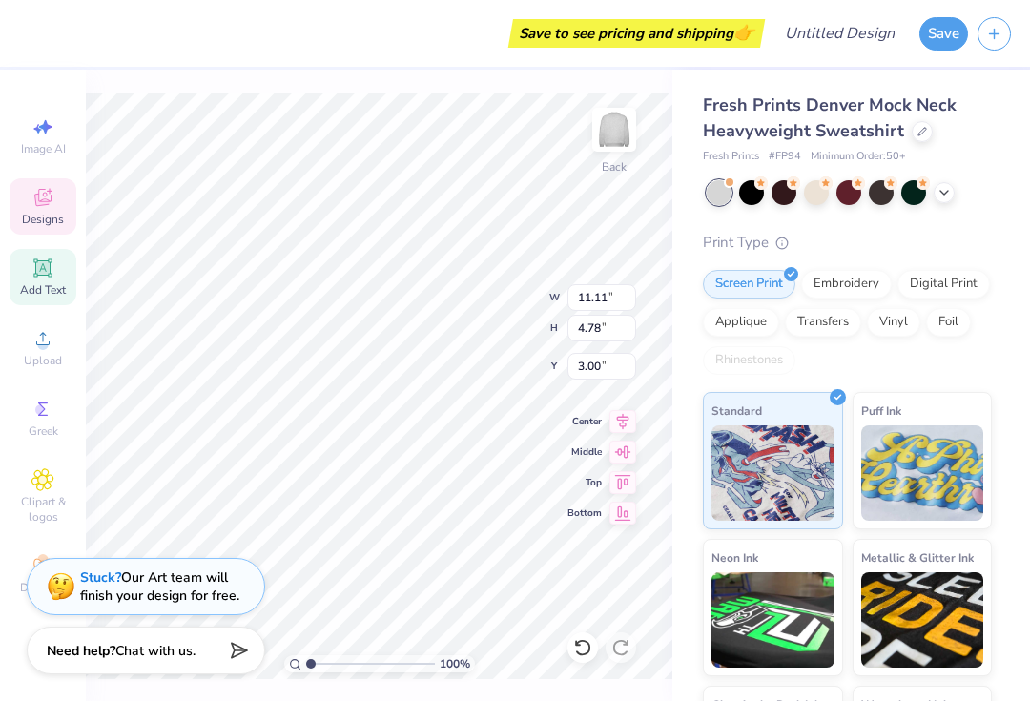
type input "2.10"
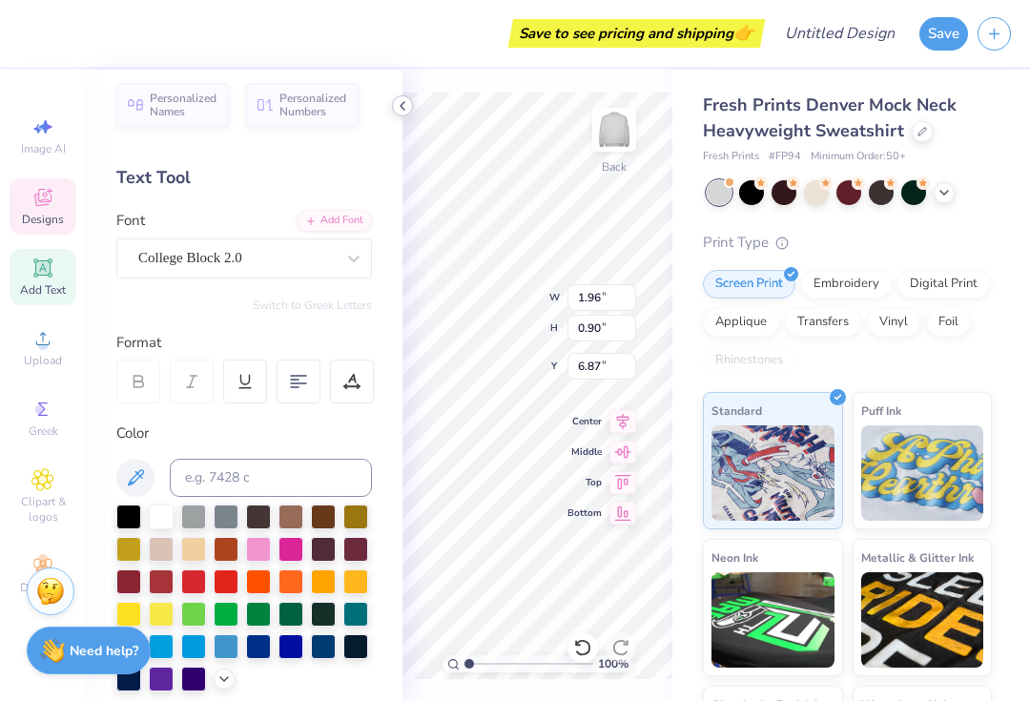
scroll to position [5, 0]
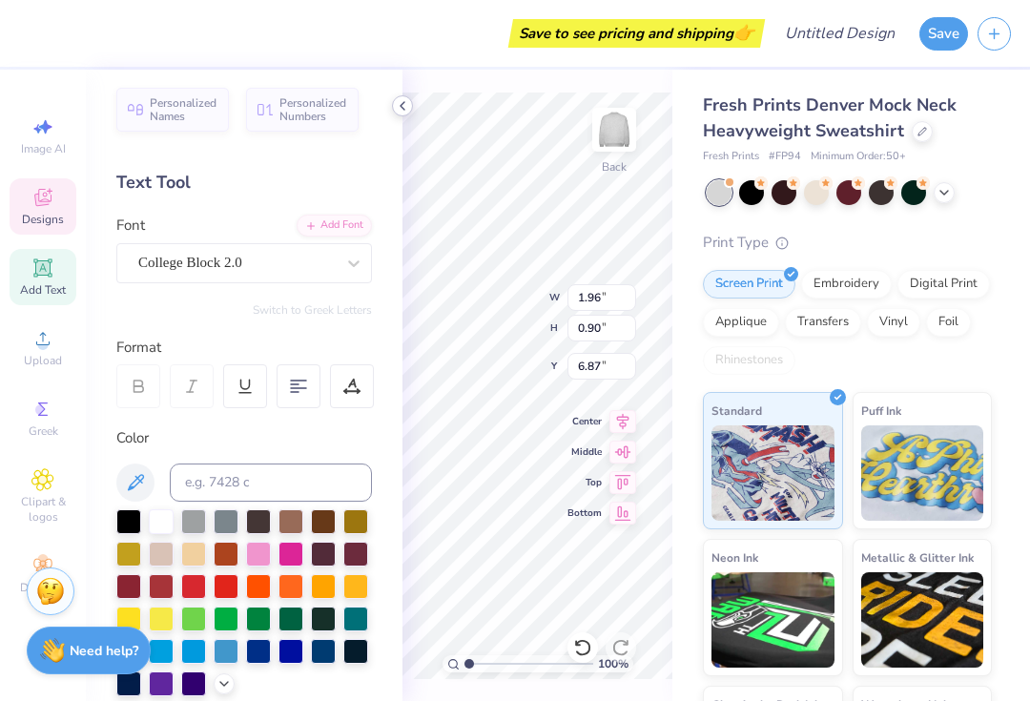
type input "10.00"
type input "11.11"
type input "4.78"
type input "2.10"
click at [403, 109] on polyline at bounding box center [402, 106] width 4 height 8
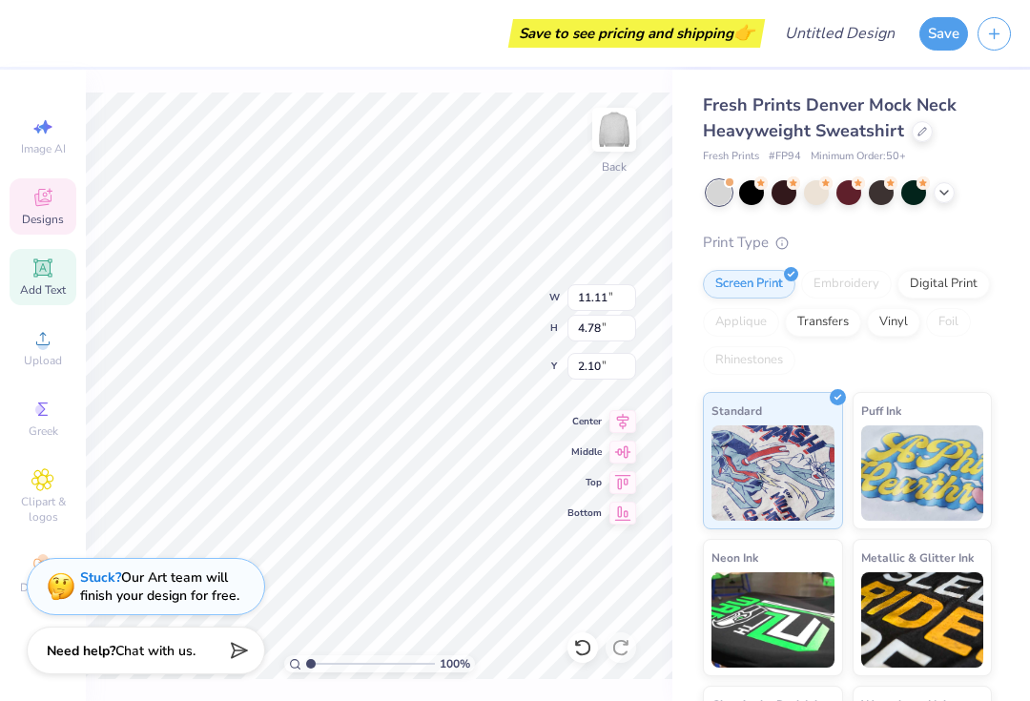
type input "13.77"
type input "5.92"
type input "0.96"
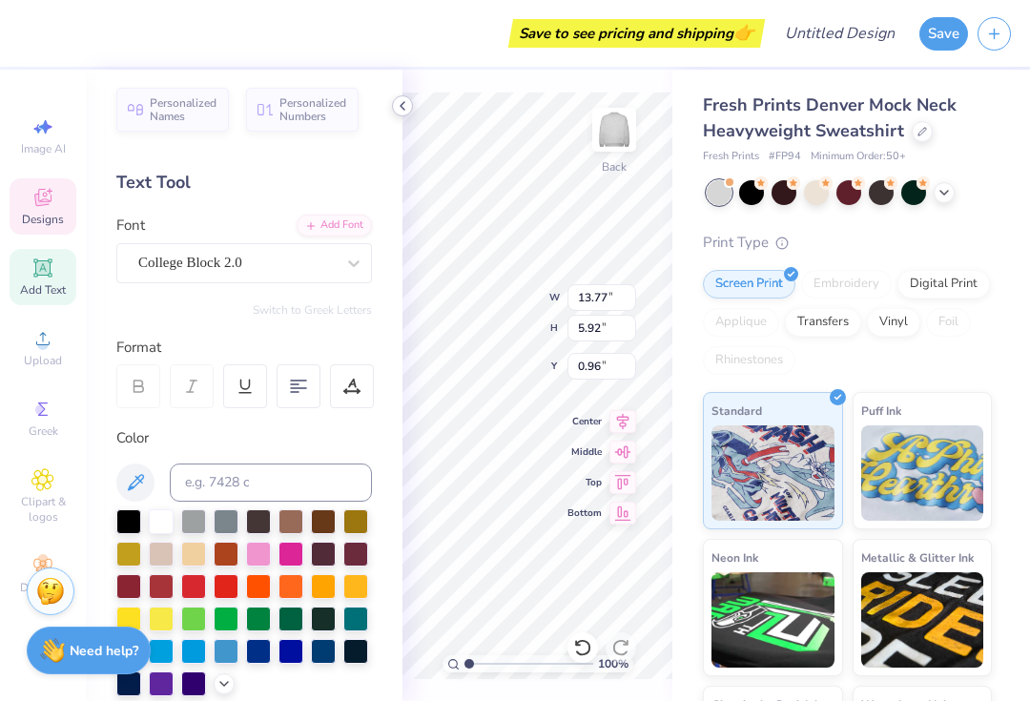
type input "1.16"
click at [401, 105] on polyline at bounding box center [402, 106] width 4 height 8
type input "5.25"
click at [130, 690] on div at bounding box center [128, 681] width 25 height 25
click at [292, 648] on div at bounding box center [290, 649] width 25 height 25
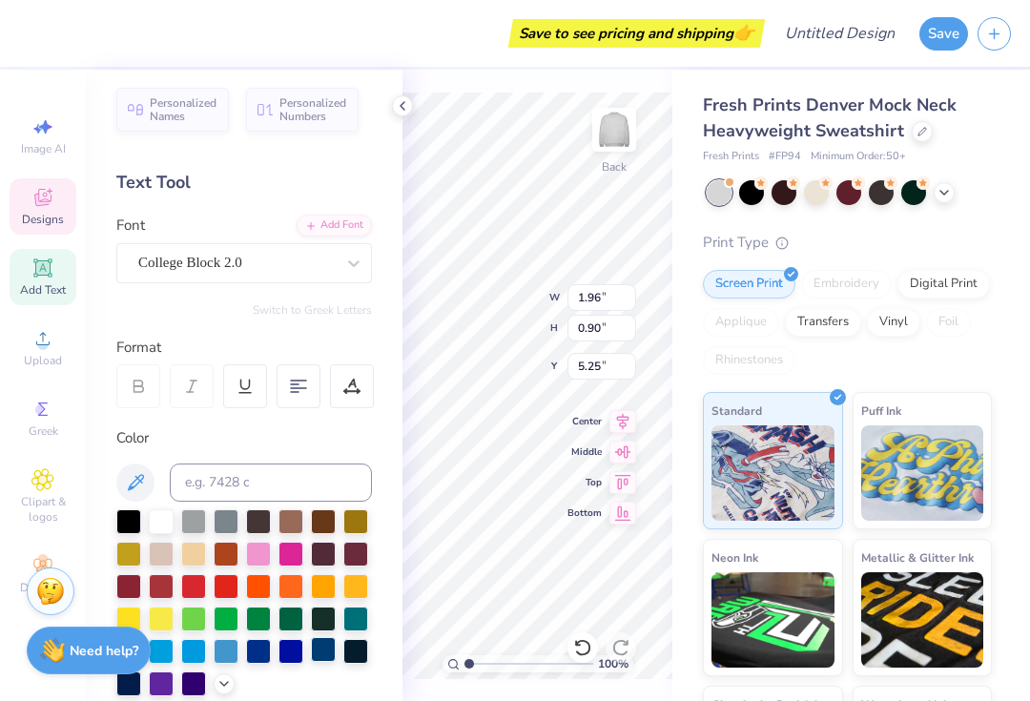
click at [321, 657] on div at bounding box center [323, 649] width 25 height 25
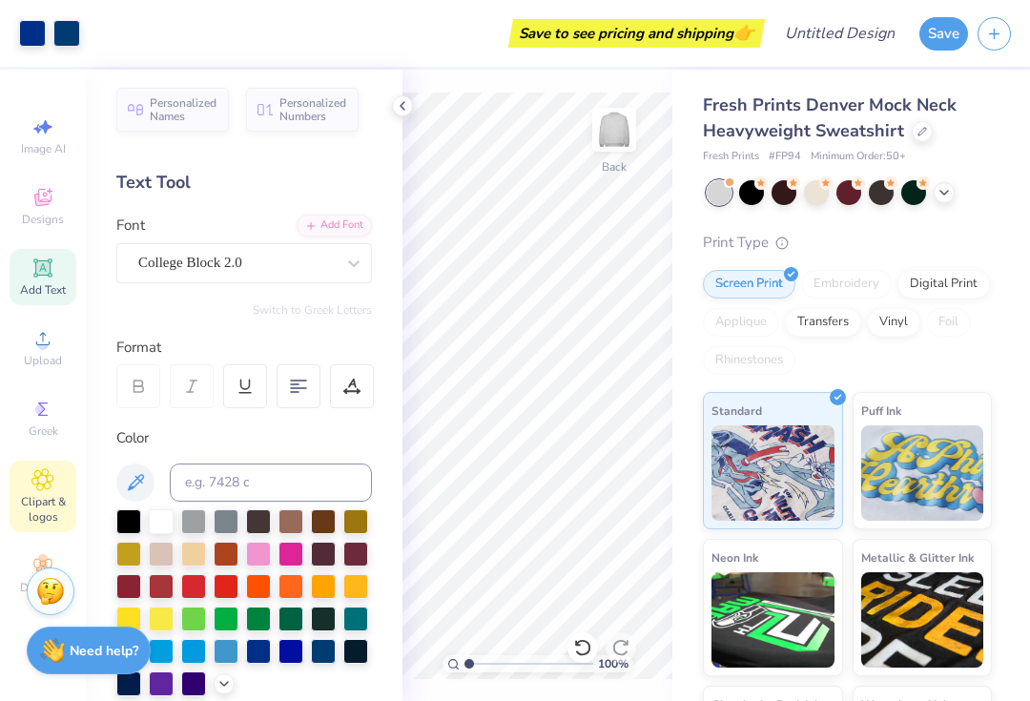
click at [37, 507] on span "Clipart & logos" at bounding box center [43, 509] width 67 height 31
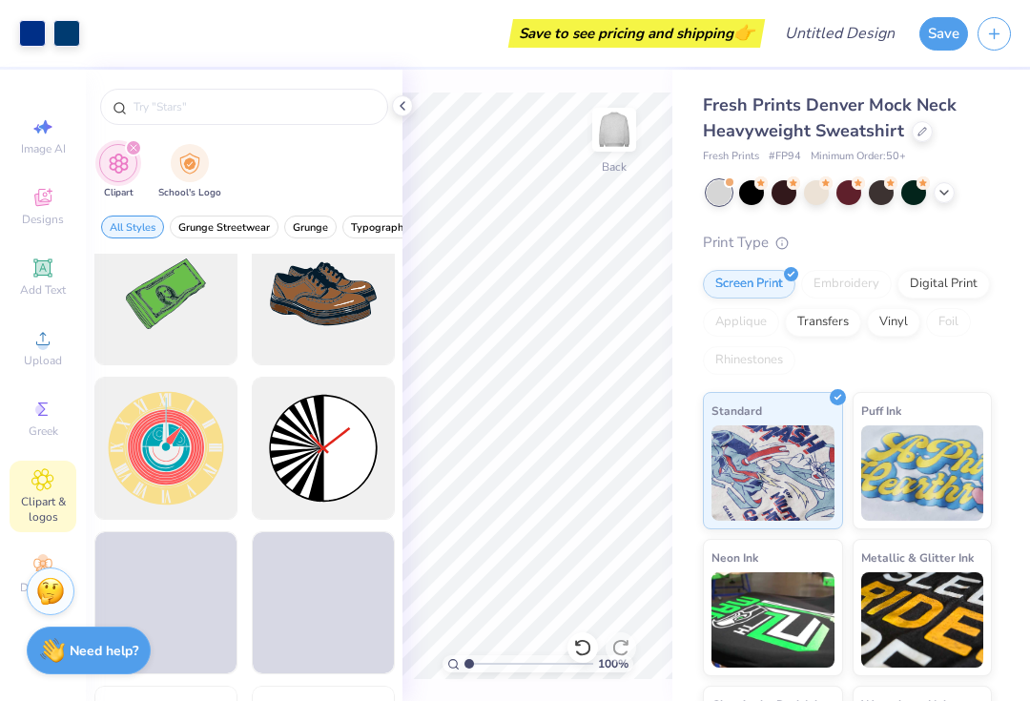
scroll to position [620, 0]
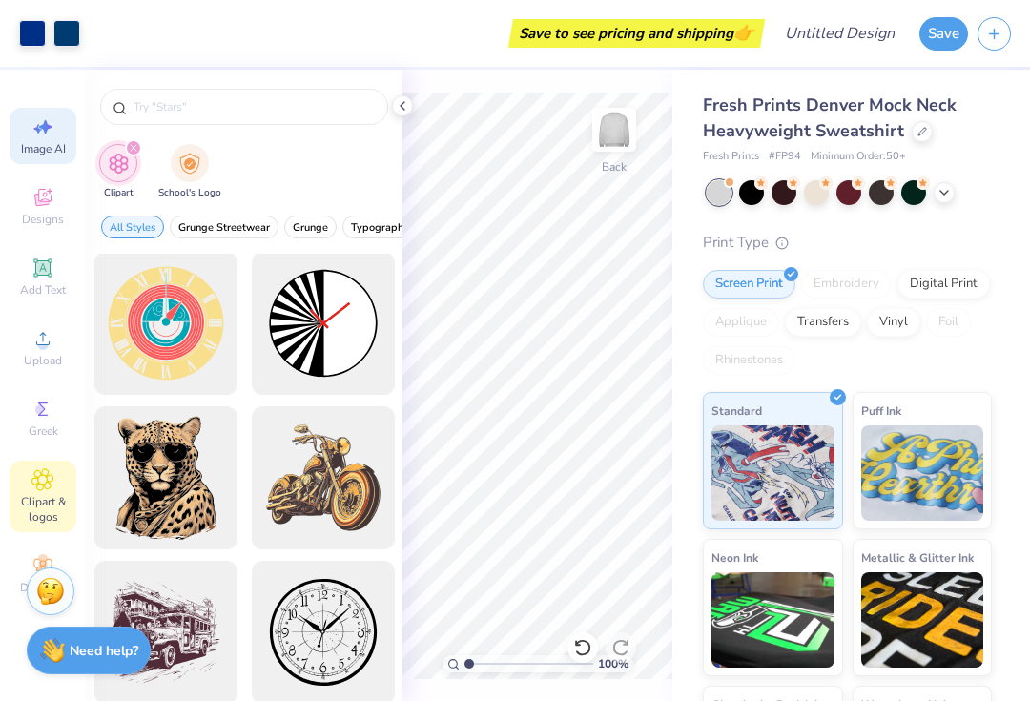
click at [35, 154] on span "Image AI" at bounding box center [43, 148] width 45 height 15
select select "4"
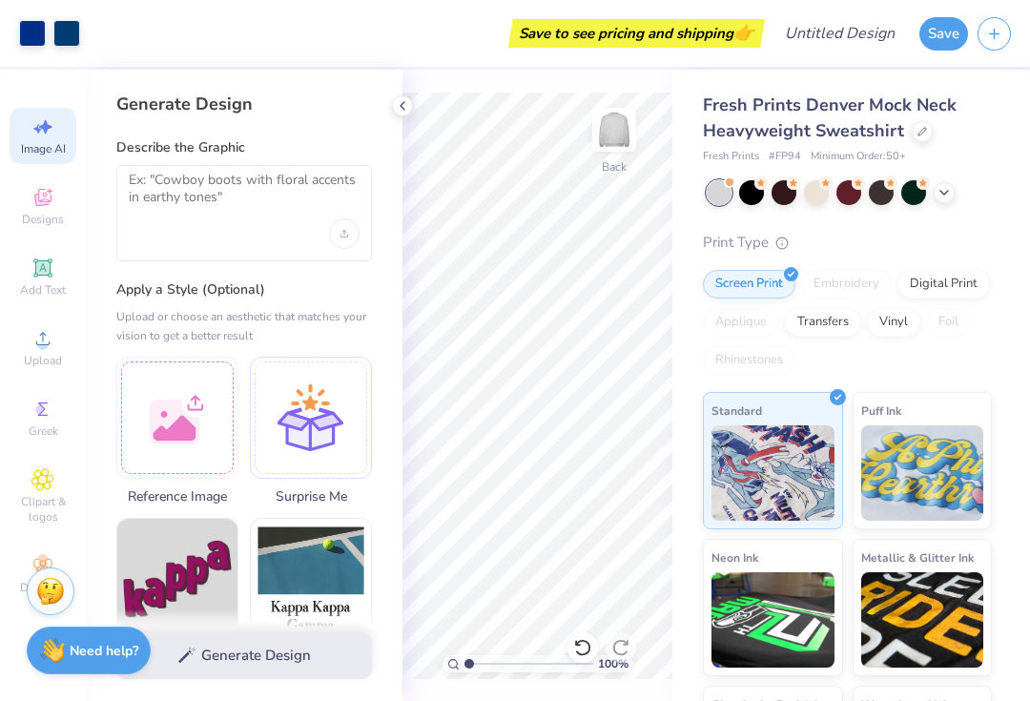
scroll to position [0, 0]
click at [30, 213] on div "Designs" at bounding box center [43, 206] width 67 height 56
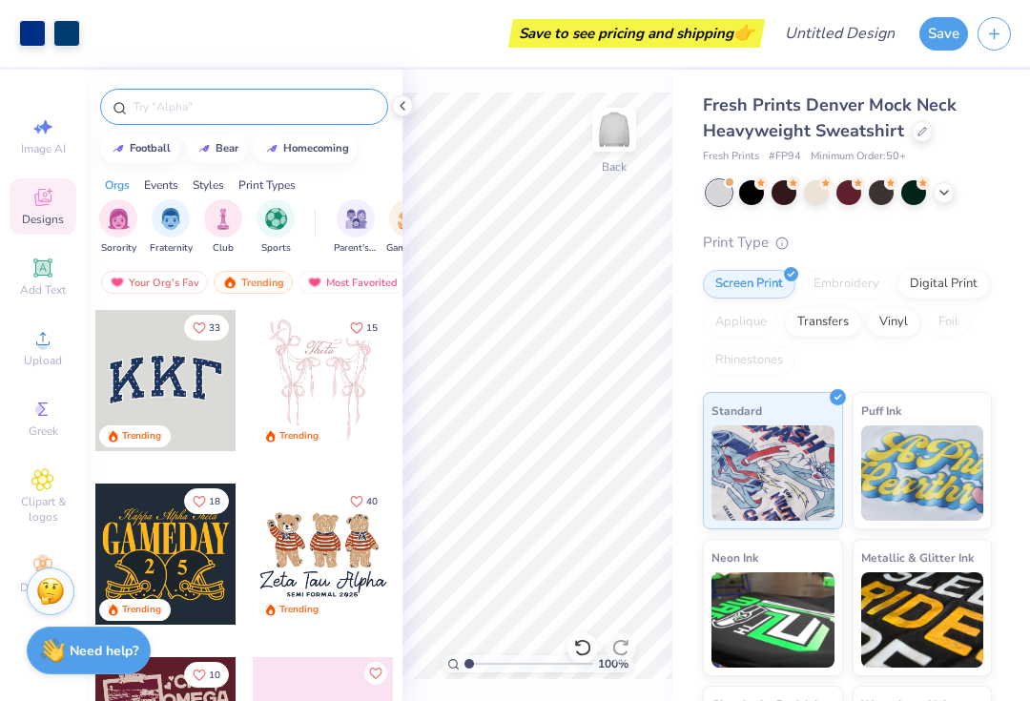
click at [166, 116] on input "text" at bounding box center [254, 106] width 244 height 19
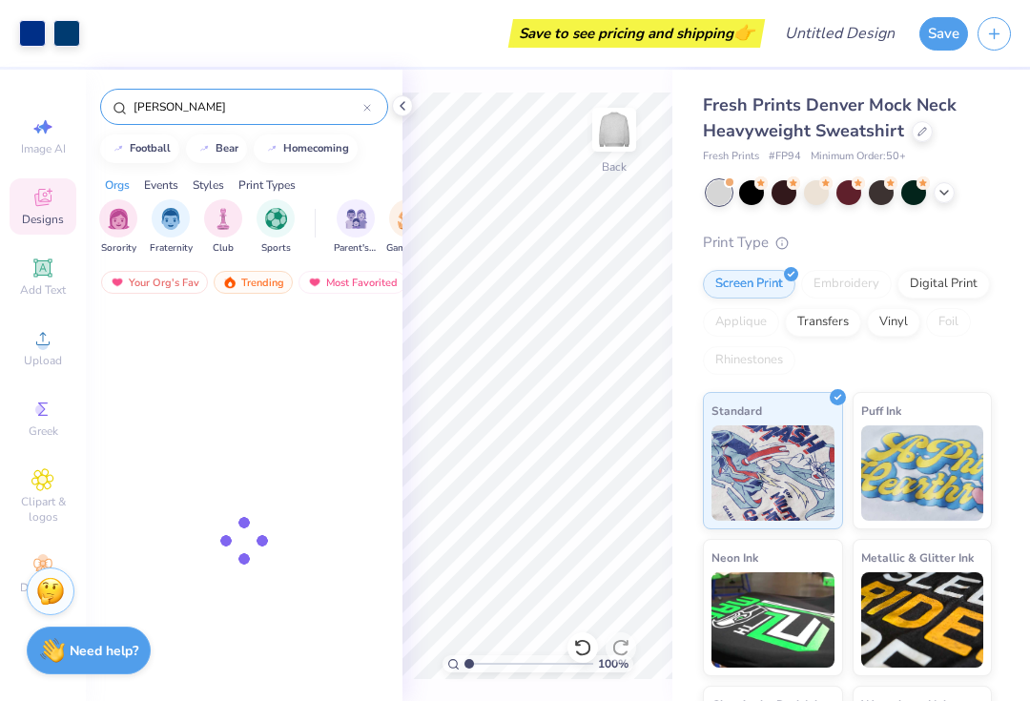
type input "Parke"
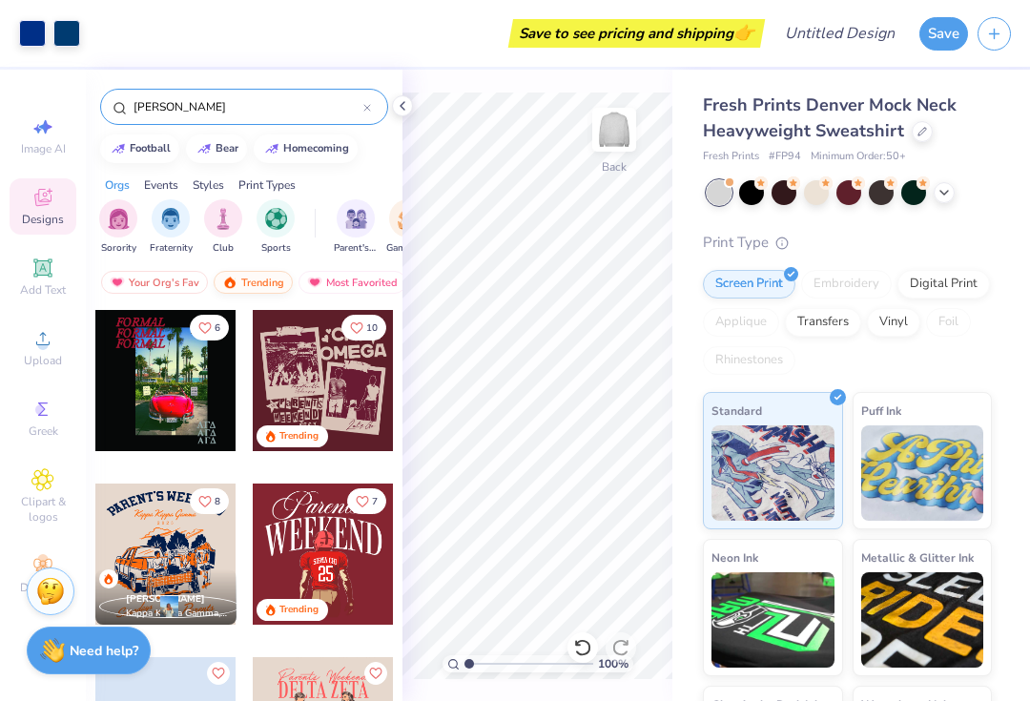
click at [235, 287] on img at bounding box center [229, 282] width 15 height 13
click at [206, 185] on div "Styles" at bounding box center [208, 184] width 31 height 17
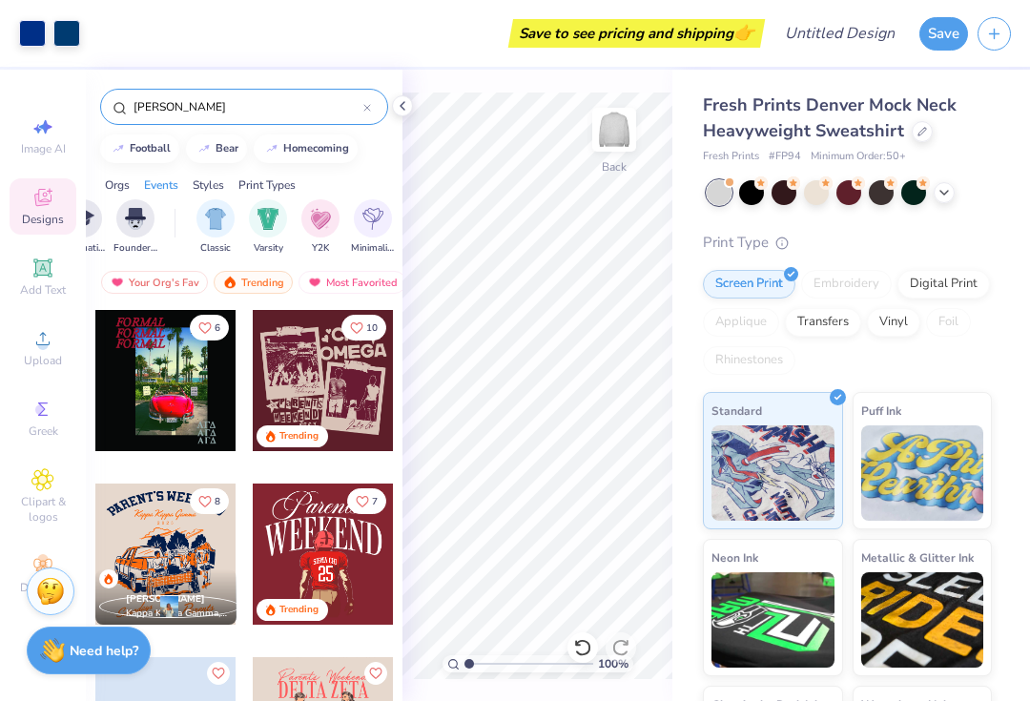
scroll to position [0, 999]
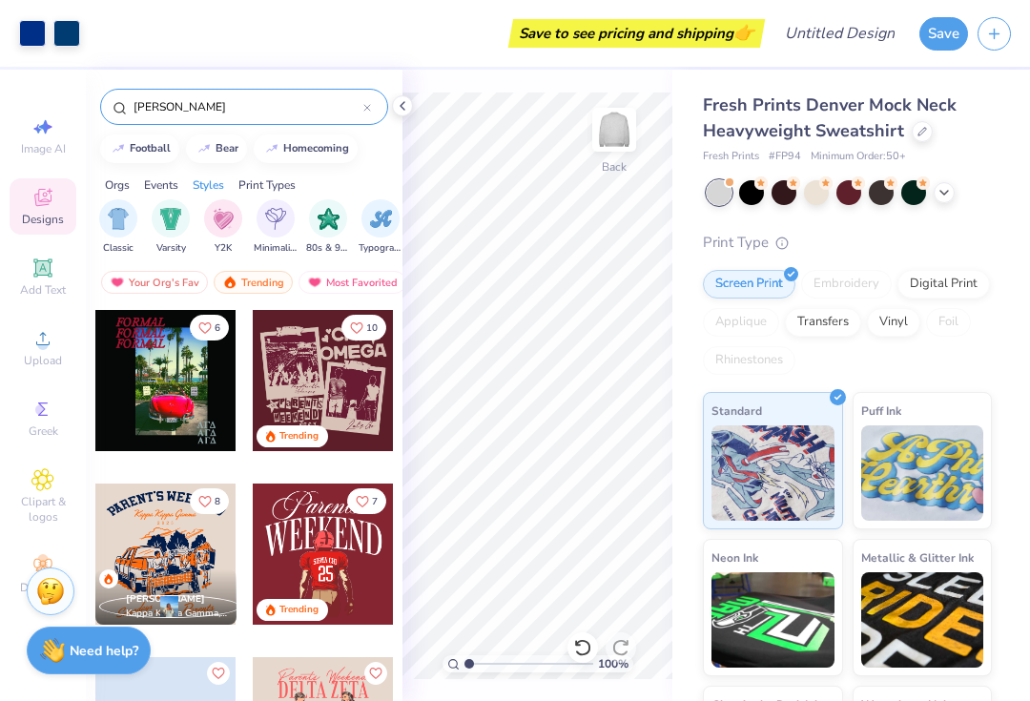
click at [256, 182] on div "Print Types" at bounding box center [266, 184] width 57 height 17
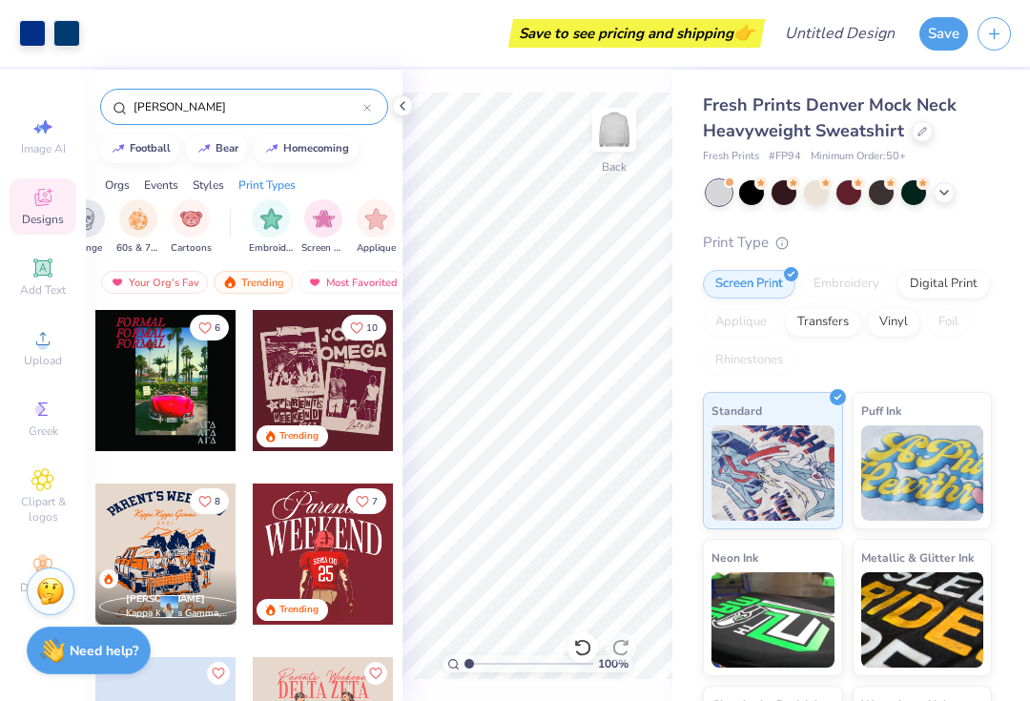
scroll to position [0, 1551]
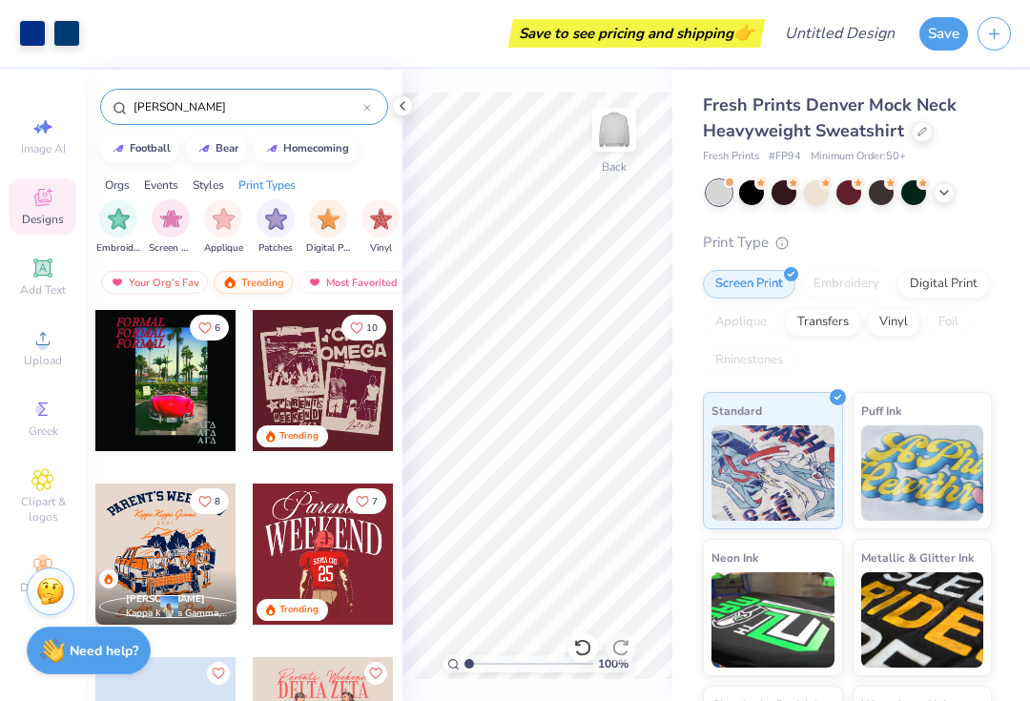
click at [253, 279] on div "Trending" at bounding box center [253, 282] width 79 height 23
click at [124, 280] on img at bounding box center [117, 282] width 15 height 13
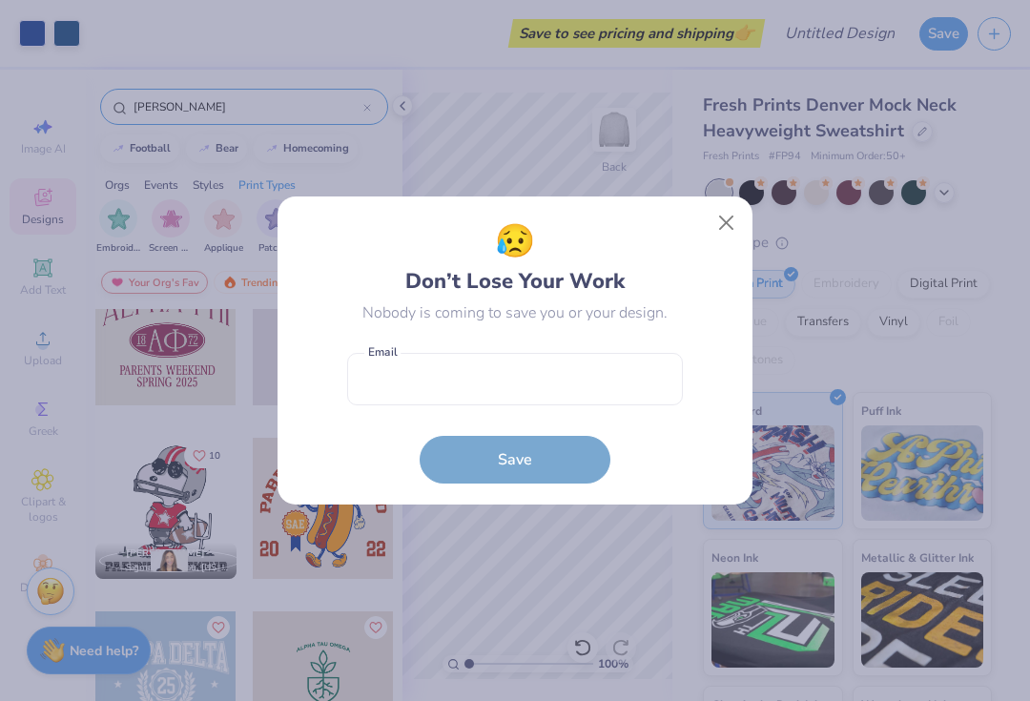
scroll to position [1262, 0]
click at [719, 227] on button "Close" at bounding box center [726, 223] width 36 height 36
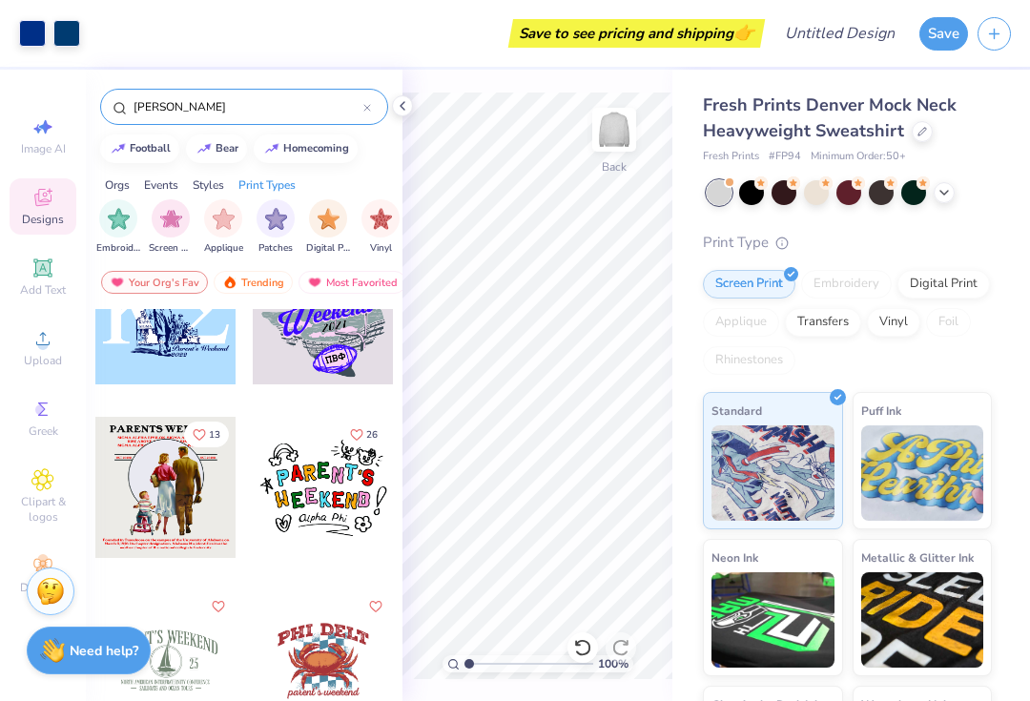
scroll to position [4551, 0]
